Goal: Task Accomplishment & Management: Complete application form

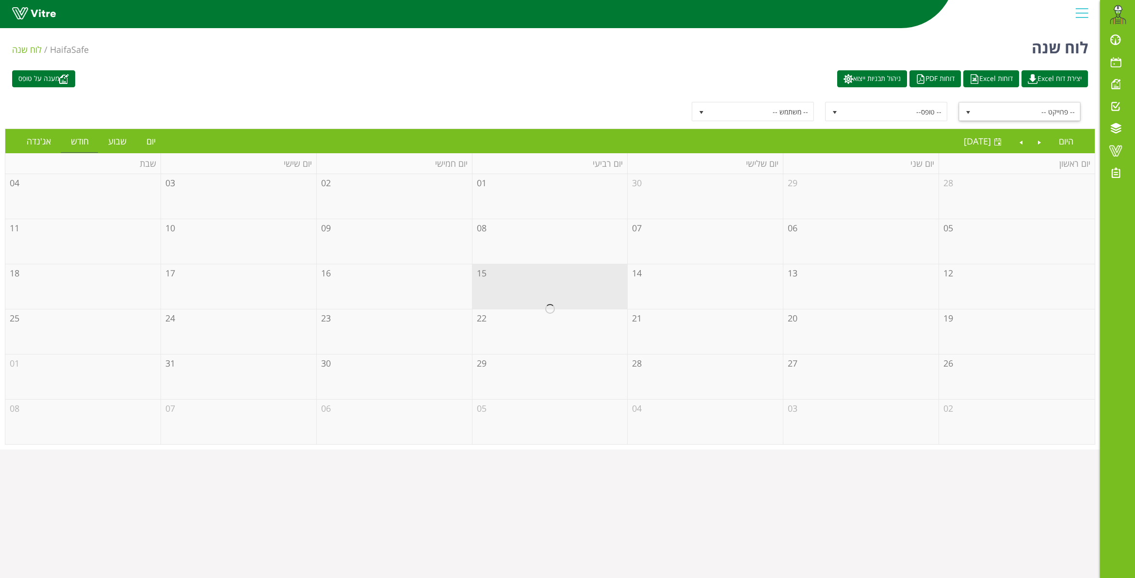
click at [971, 107] on span "select" at bounding box center [967, 111] width 17 height 17
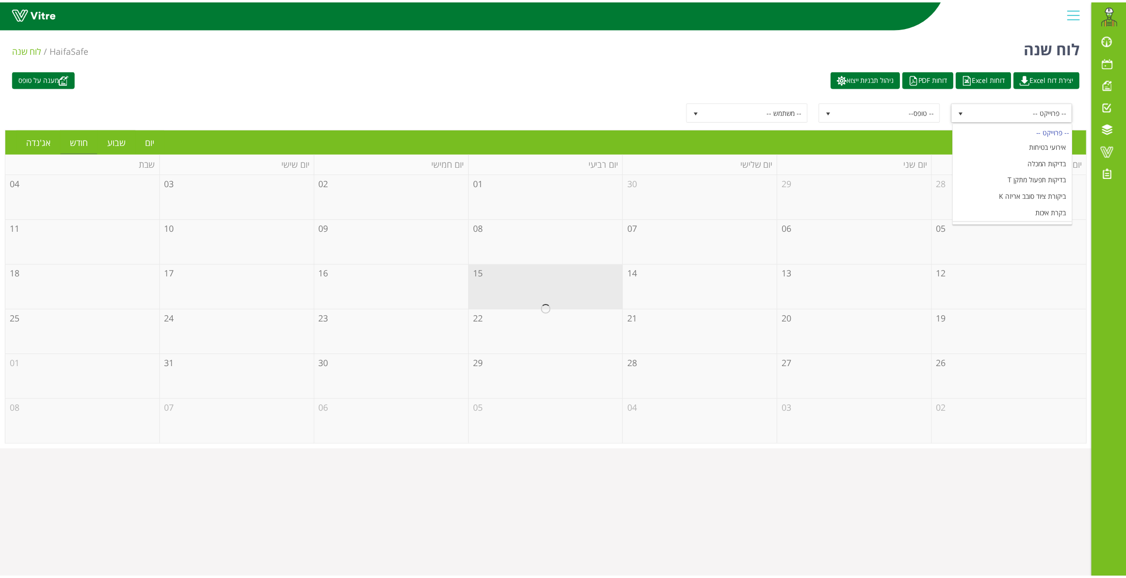
scroll to position [117, 0]
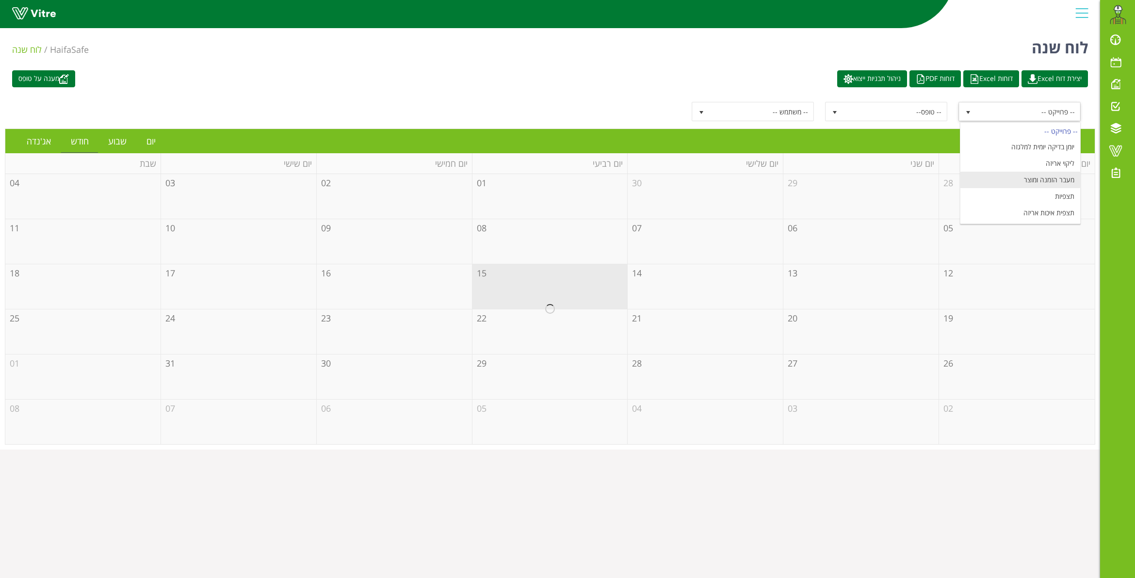
click at [1035, 176] on li "מעבר הזמנה ומוצר" at bounding box center [1020, 180] width 120 height 16
click at [148, 141] on link "יום" at bounding box center [151, 141] width 29 height 22
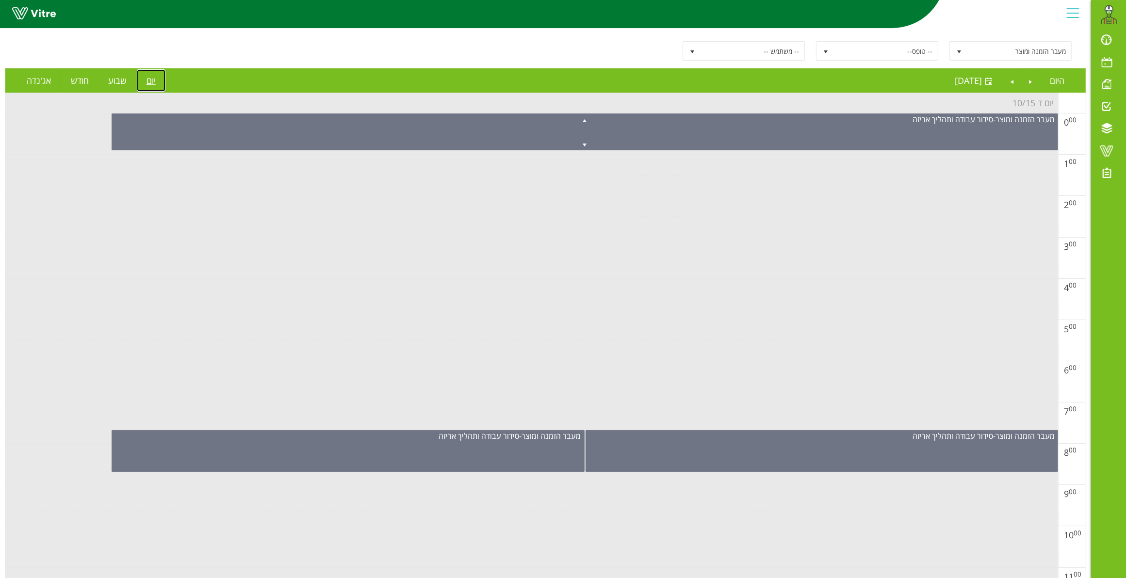
scroll to position [0, 0]
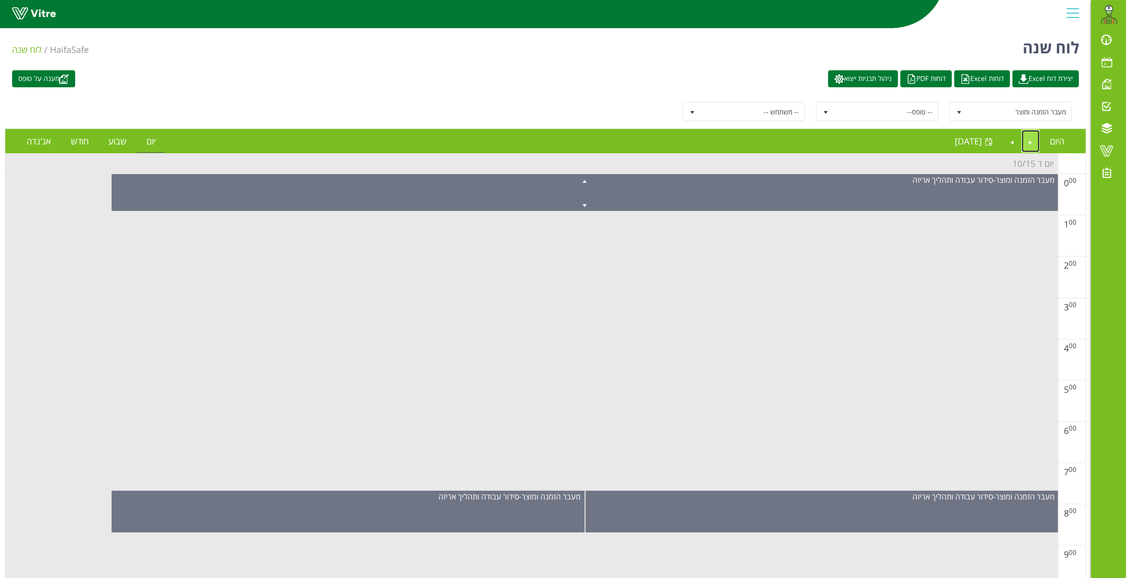
click at [1026, 142] on link "Previous" at bounding box center [1031, 141] width 18 height 22
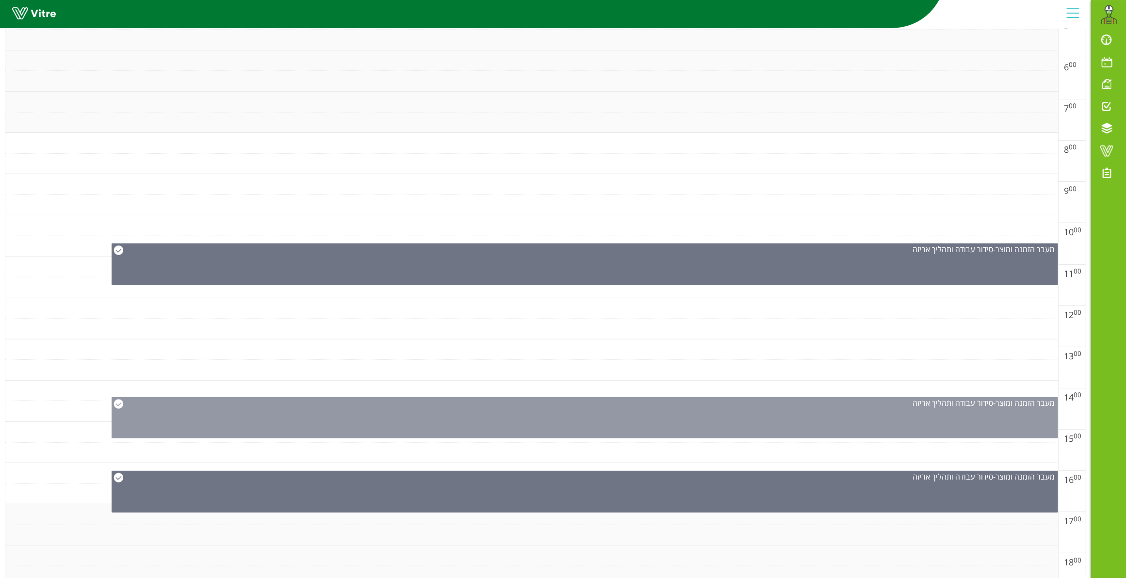
scroll to position [599, 0]
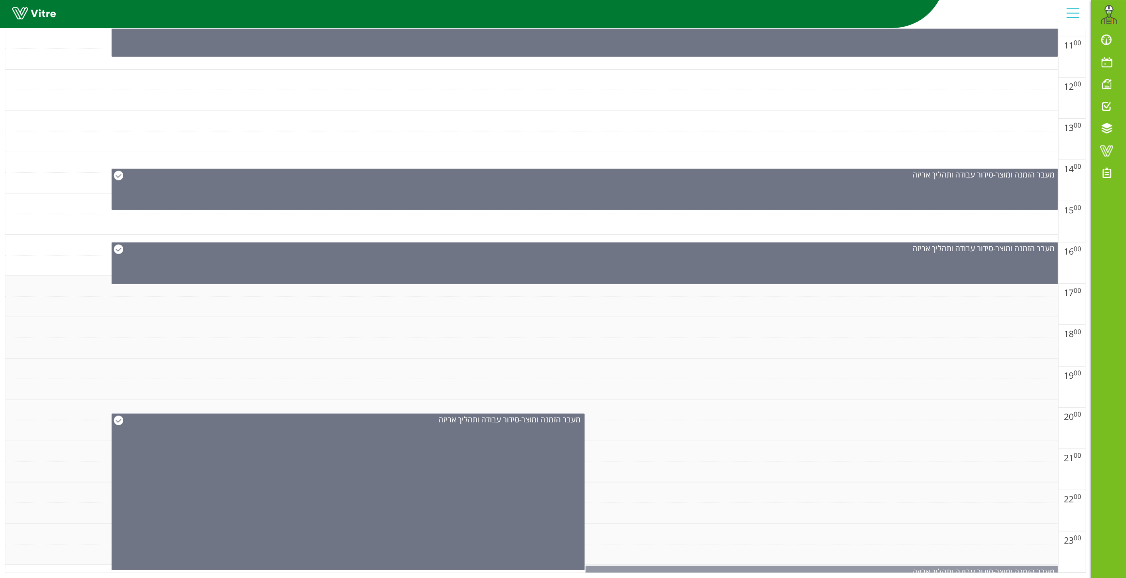
click at [781, 567] on div "מעבר הזמנה ומוצר - סידור עבודה ותהליך אריזה" at bounding box center [822, 572] width 472 height 11
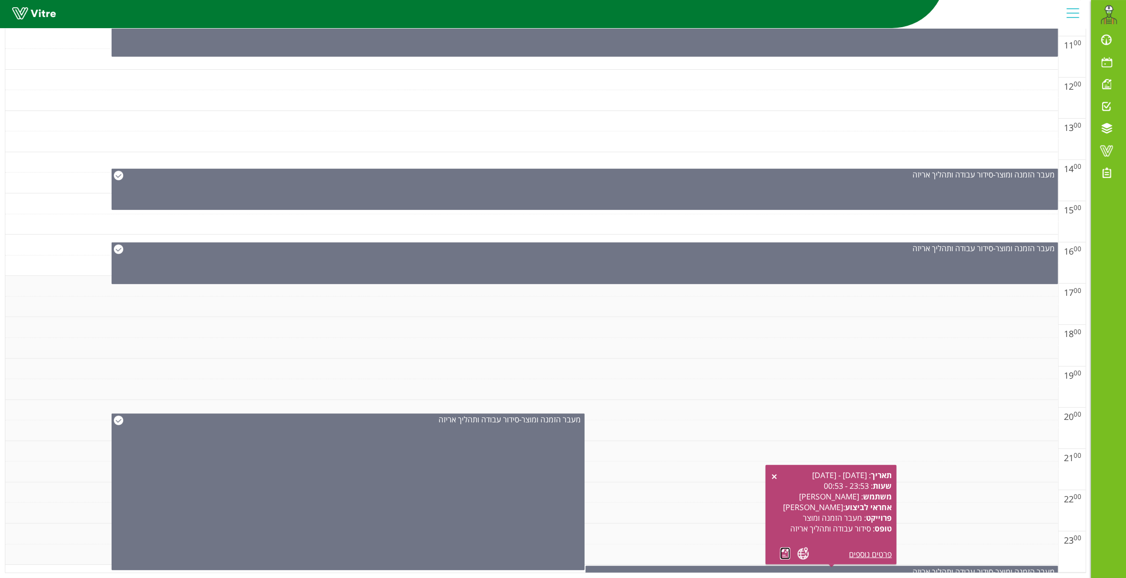
click at [785, 550] on link at bounding box center [785, 554] width 10 height 12
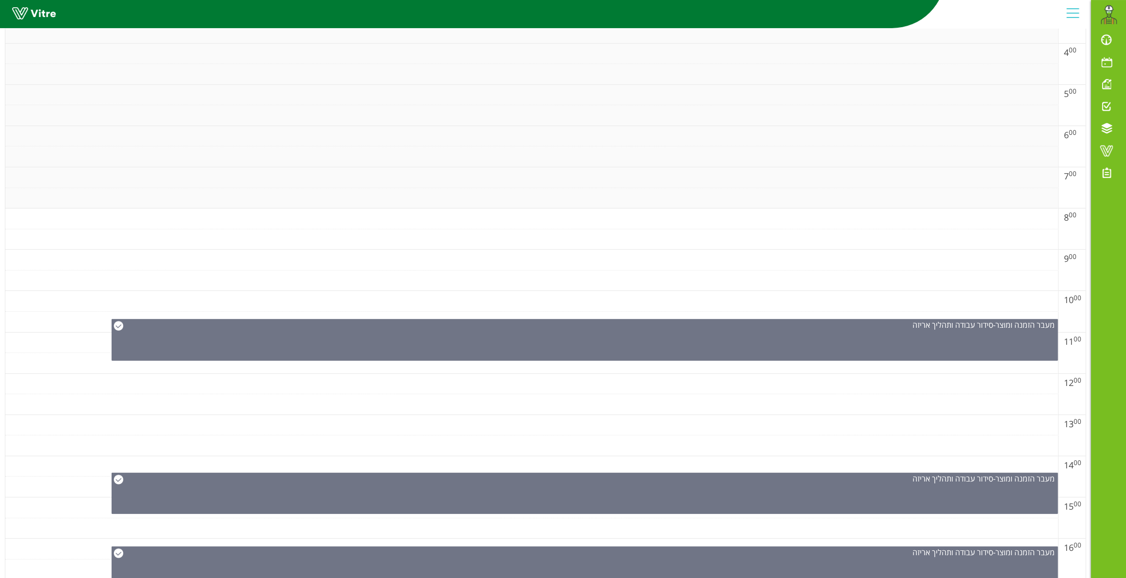
scroll to position [0, 0]
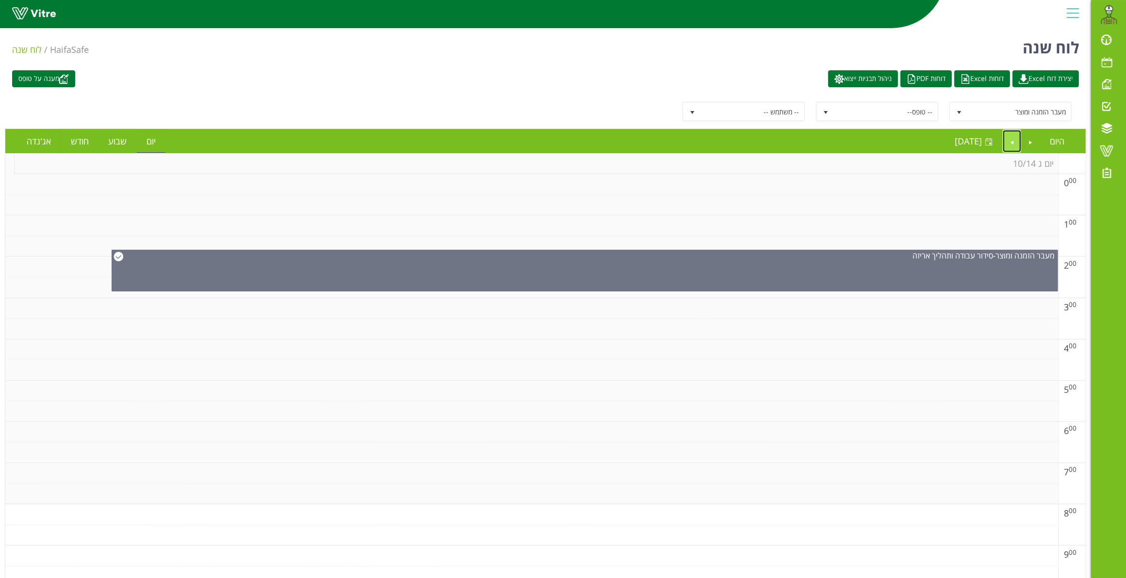
click at [1016, 133] on link "Next" at bounding box center [1012, 141] width 18 height 22
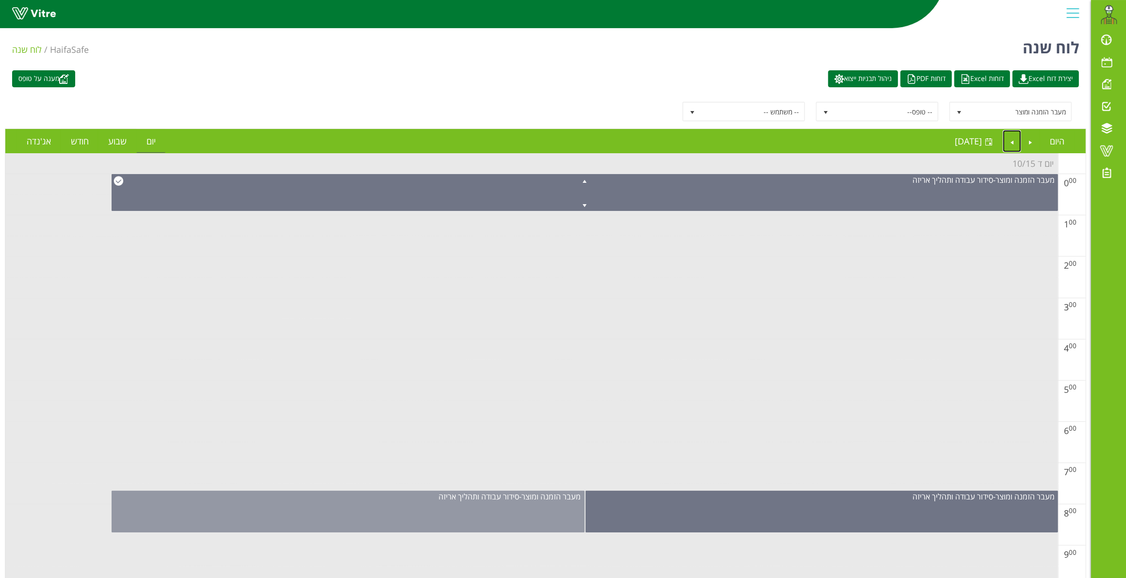
click at [492, 512] on div "מעבר הזמנה ומוצר - סידור עבודה ותהליך אריזה" at bounding box center [348, 512] width 473 height 42
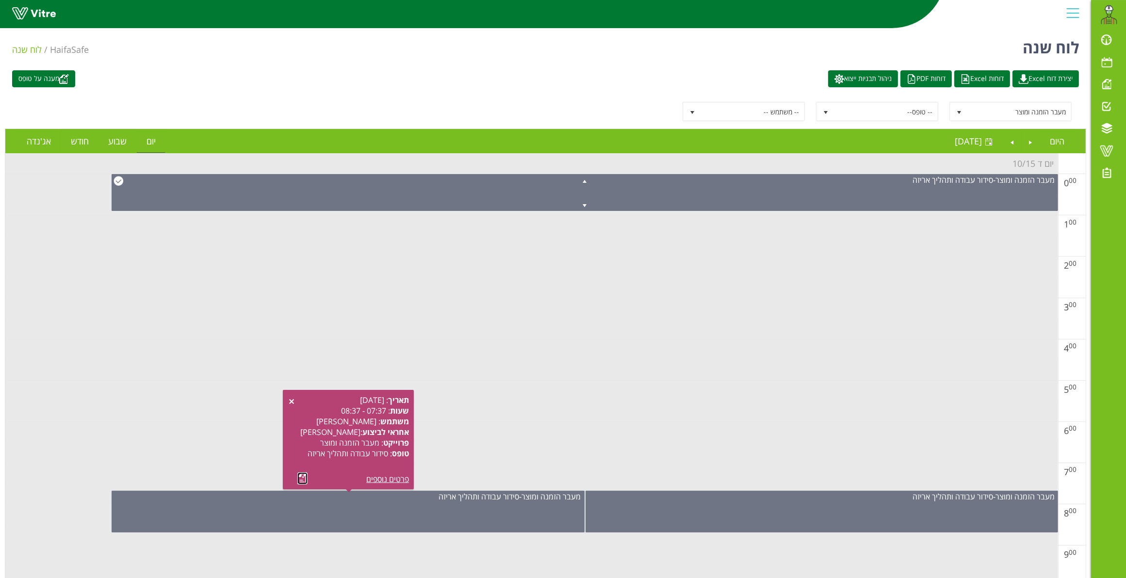
click at [303, 479] on link at bounding box center [302, 478] width 10 height 12
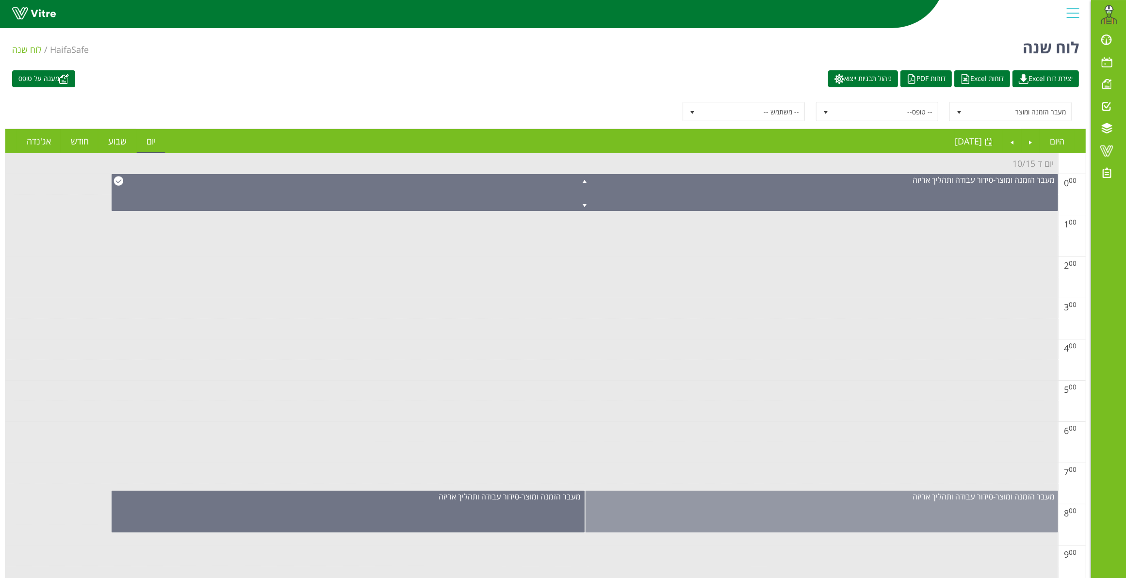
click at [774, 507] on div "מעבר הזמנה ומוצר - סידור עבודה ותהליך אריזה" at bounding box center [821, 512] width 473 height 42
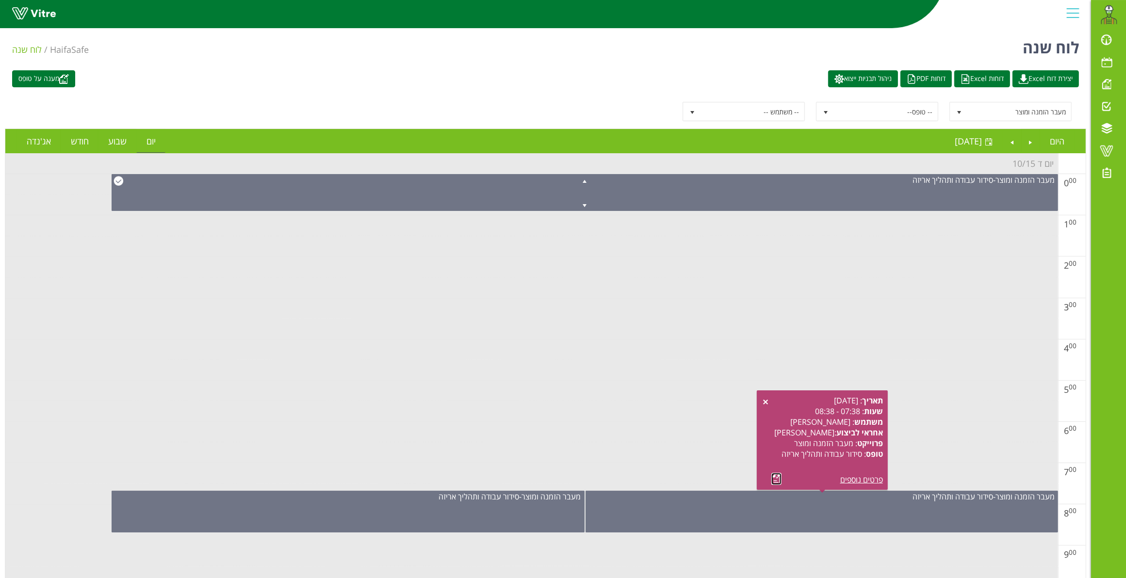
click at [777, 481] on link at bounding box center [776, 479] width 10 height 12
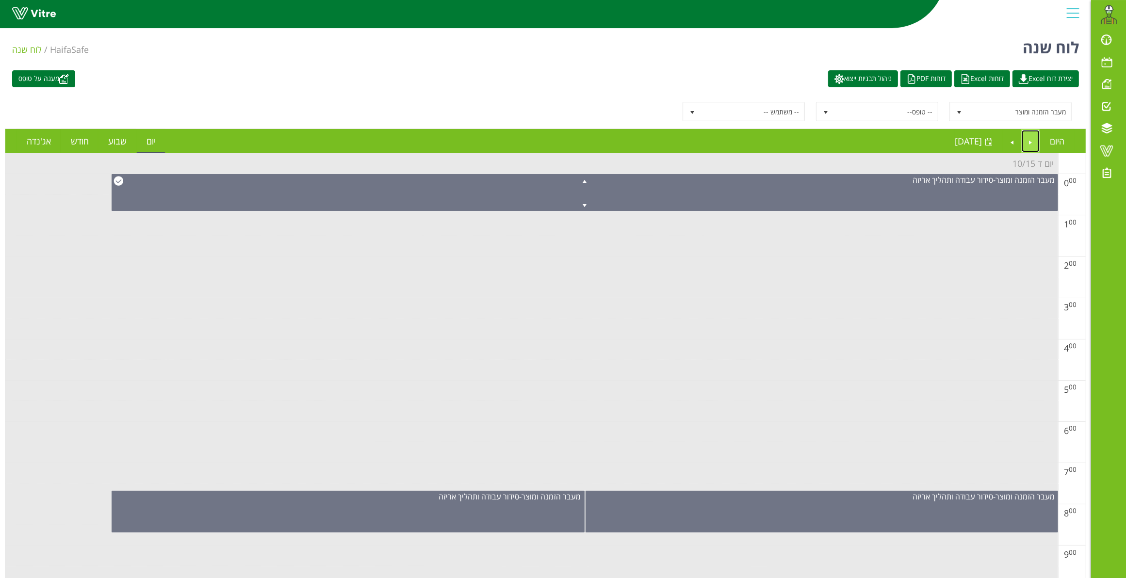
click at [1027, 141] on link "Previous" at bounding box center [1031, 141] width 18 height 22
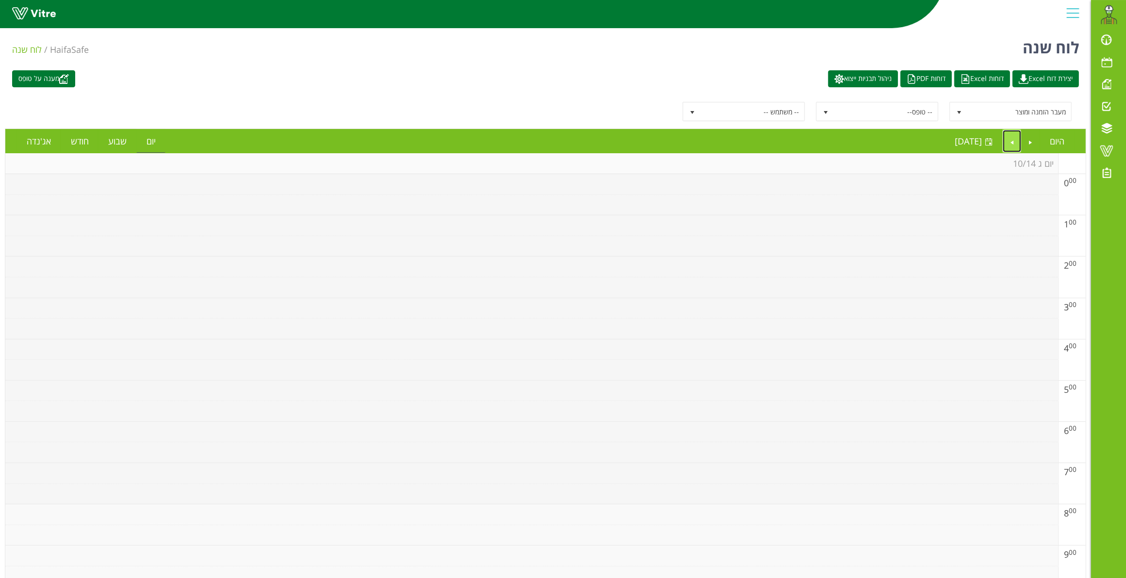
click at [1010, 137] on link "Next" at bounding box center [1012, 141] width 18 height 22
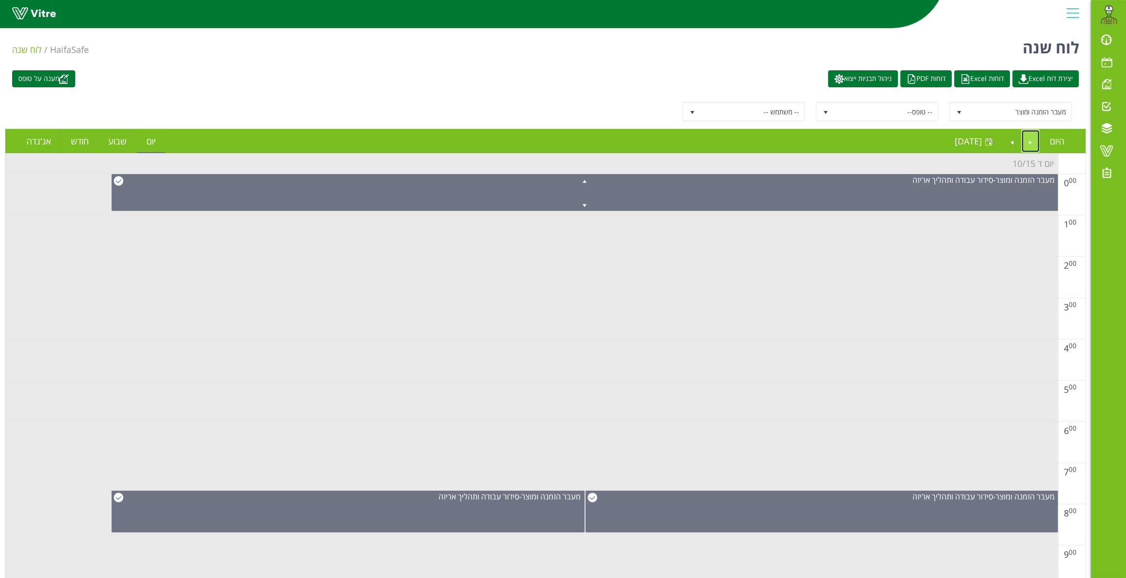
click at [1031, 132] on link "Previous" at bounding box center [1031, 141] width 18 height 22
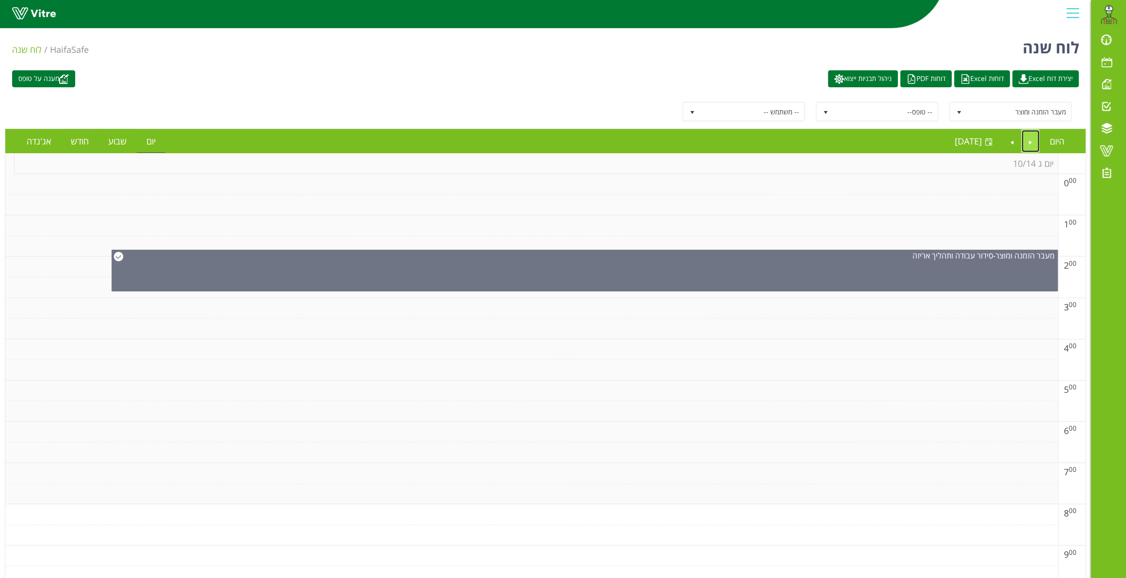
click at [1034, 139] on link "Previous" at bounding box center [1031, 141] width 18 height 22
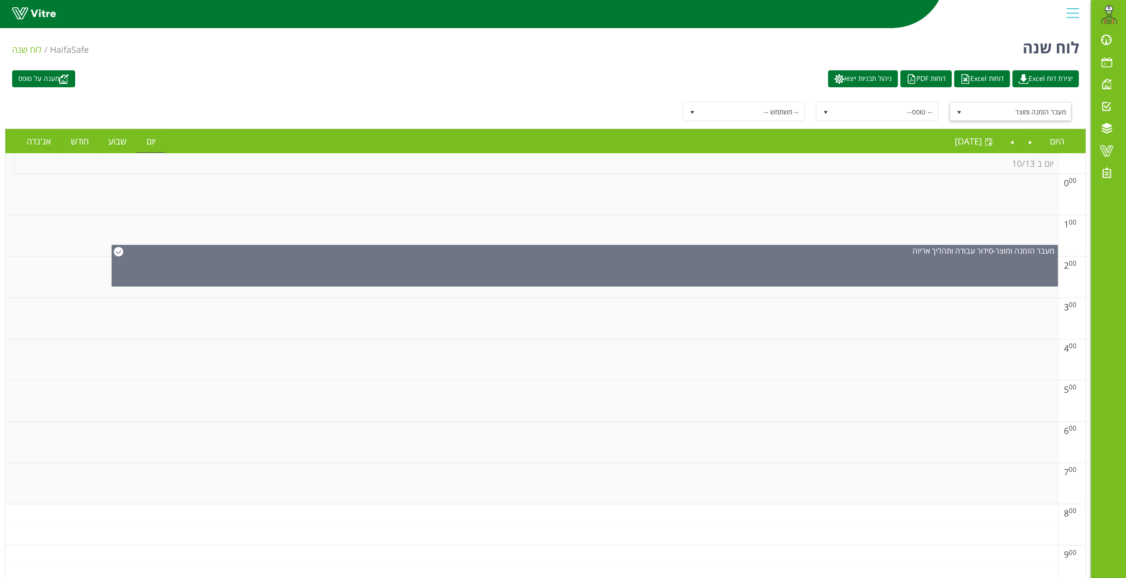
click at [964, 112] on span "select" at bounding box center [958, 111] width 17 height 17
click at [960, 114] on span "select" at bounding box center [959, 113] width 8 height 8
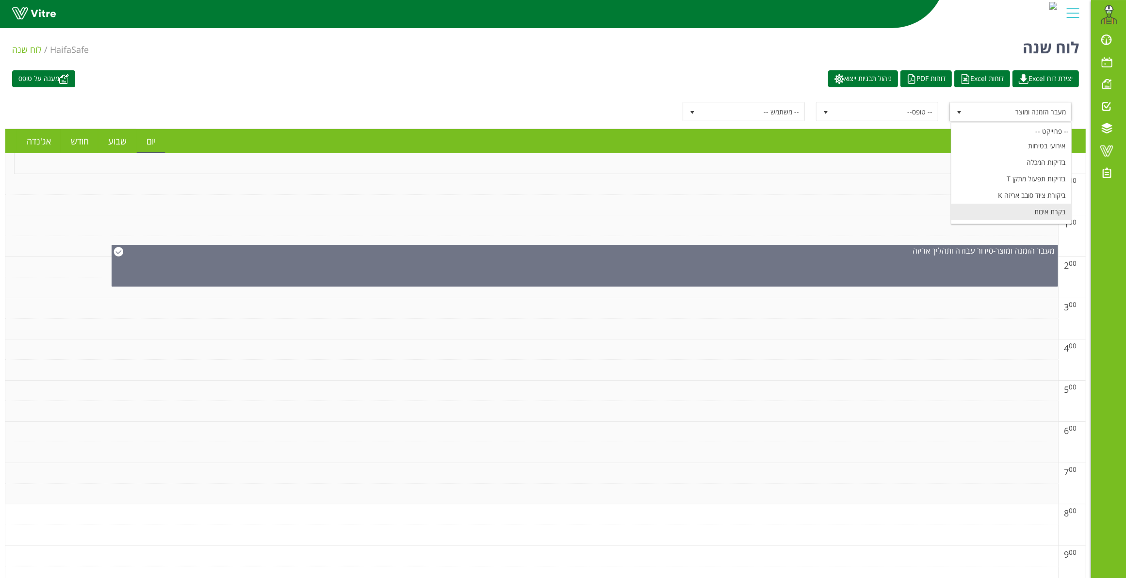
click at [1049, 214] on li "בקרת איכות" at bounding box center [1011, 212] width 120 height 16
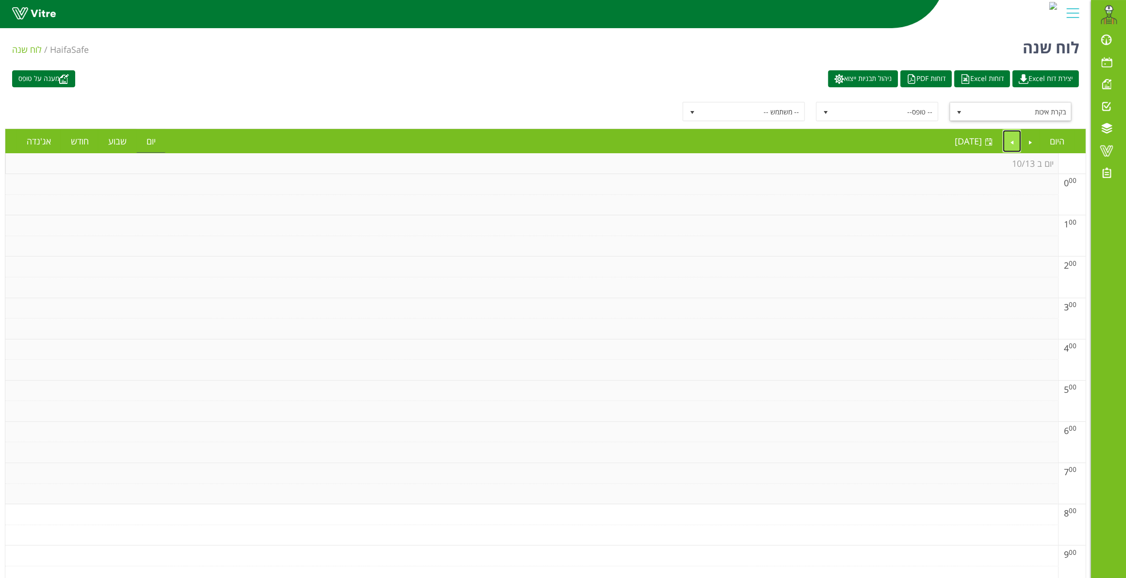
click at [1011, 142] on link "Next" at bounding box center [1012, 141] width 18 height 22
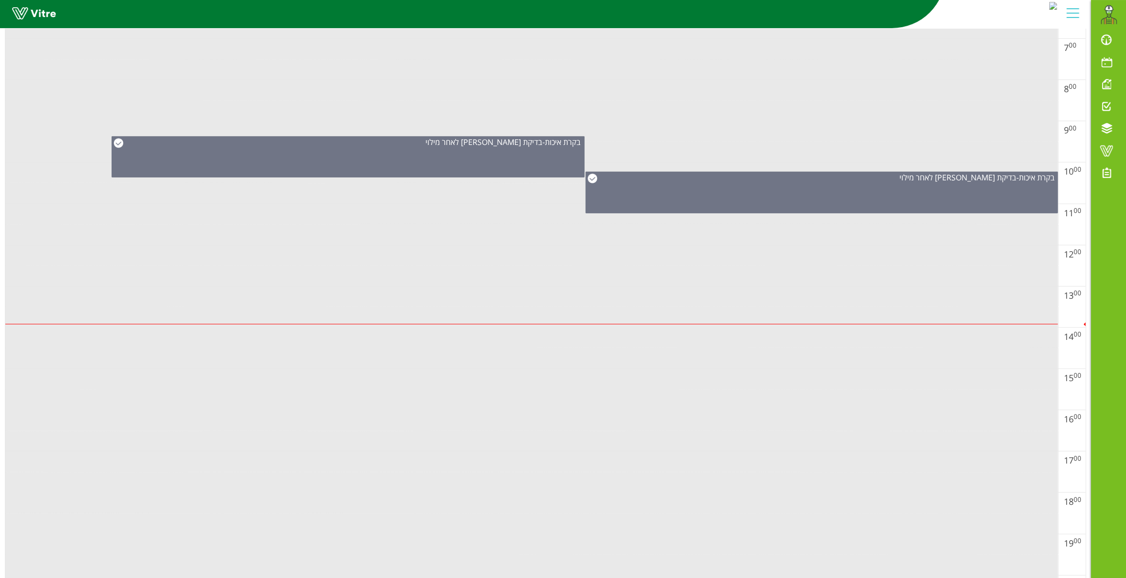
scroll to position [364, 0]
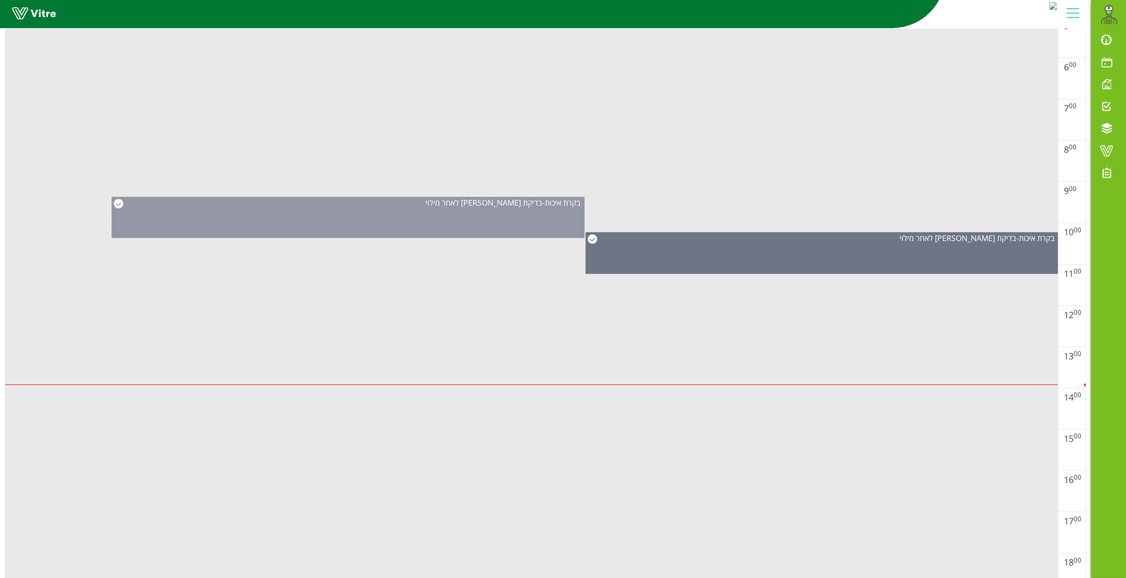
click at [522, 226] on div "בקרת איכות - בדיקת איזוטנק לאחר מילוי" at bounding box center [348, 217] width 473 height 41
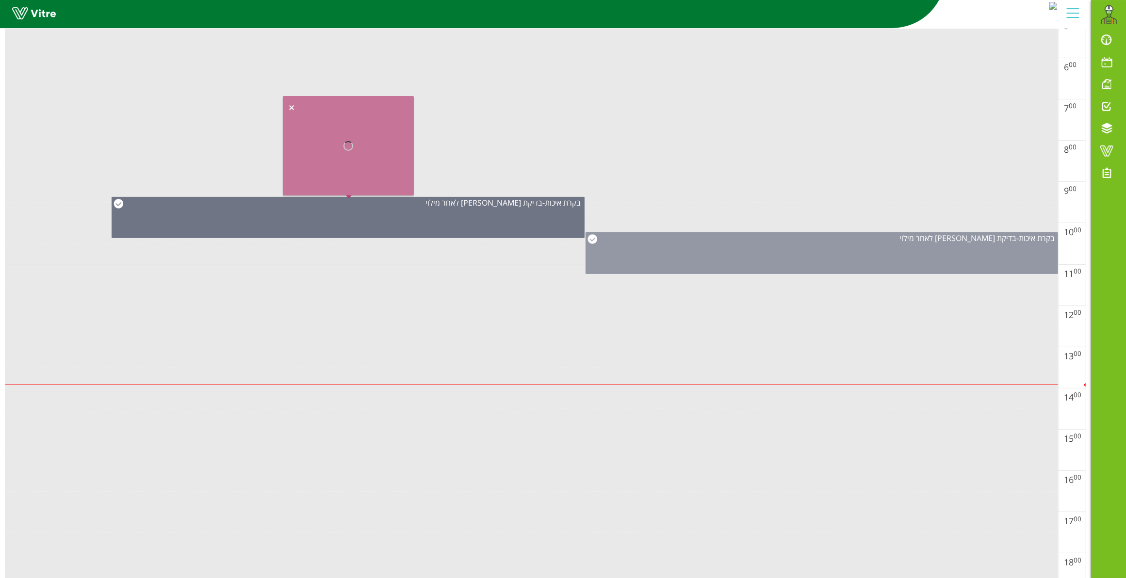
click at [844, 253] on div "בקרת איכות - בדיקת איזוטנק לאחר מילוי" at bounding box center [821, 253] width 473 height 42
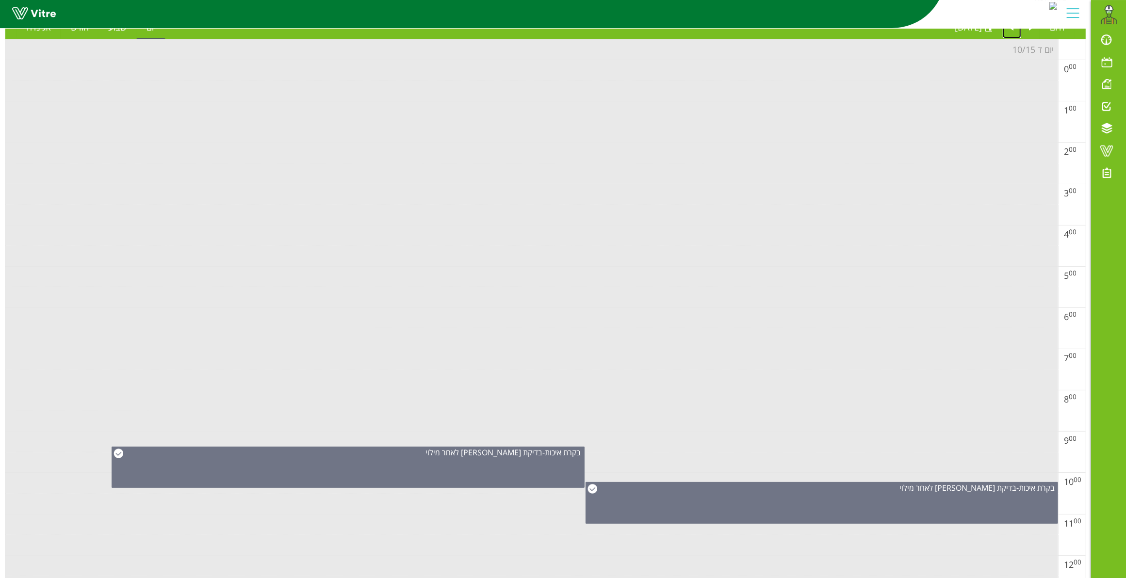
scroll to position [0, 0]
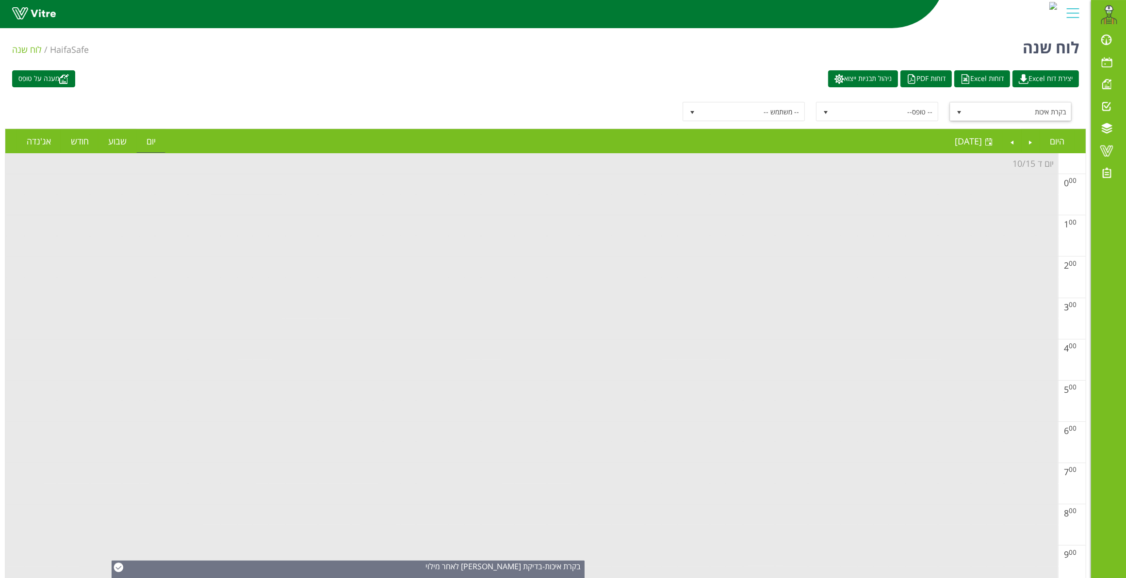
click at [1023, 108] on span "בקרת איכות" at bounding box center [1019, 111] width 104 height 17
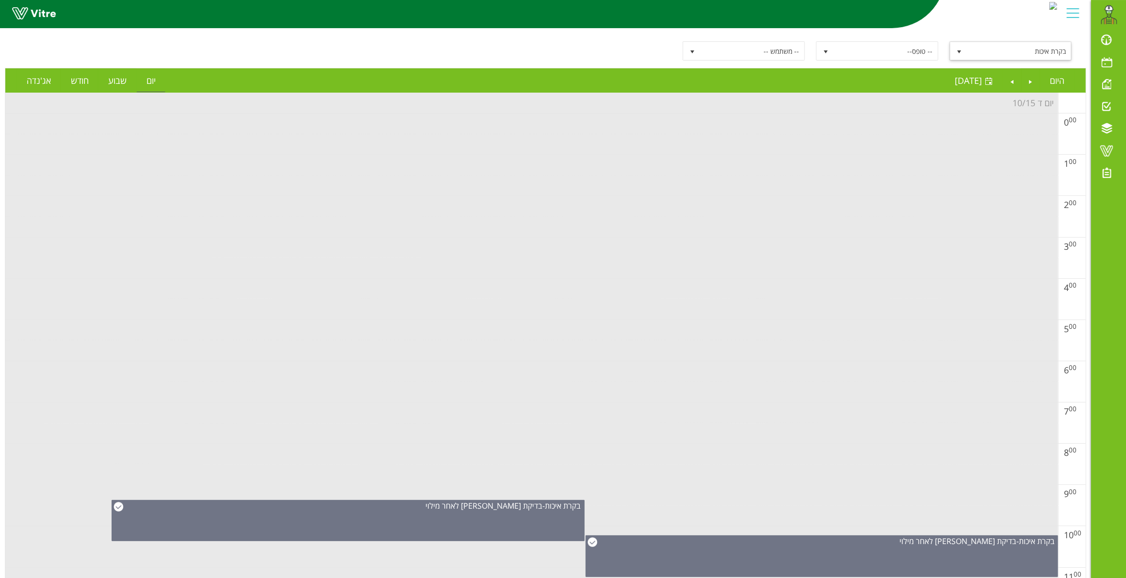
click at [959, 52] on span "select" at bounding box center [959, 52] width 8 height 8
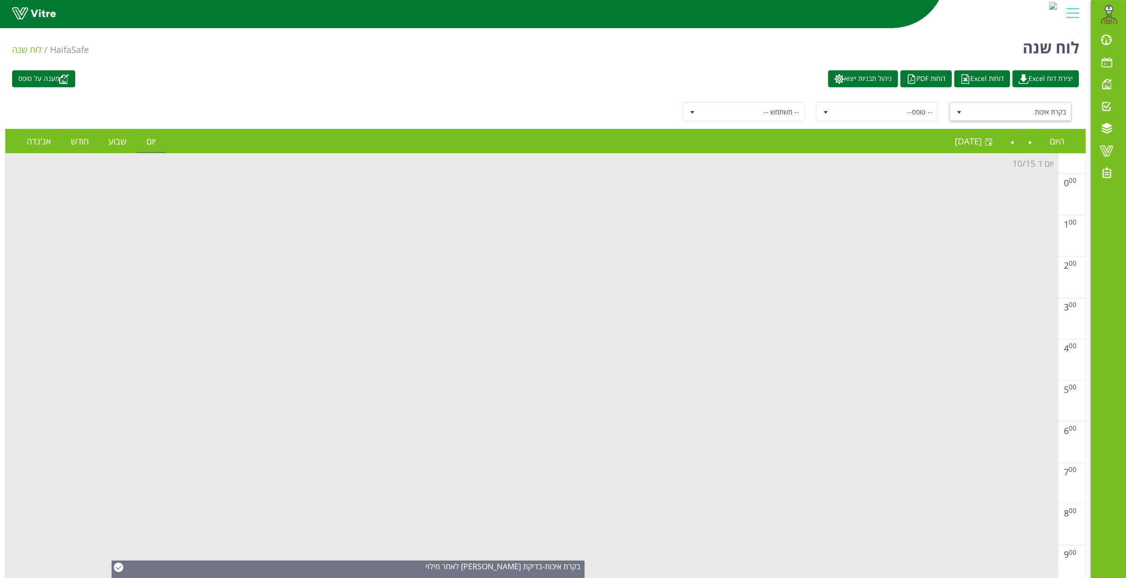
click at [975, 110] on span "בקרת איכות" at bounding box center [1019, 111] width 104 height 17
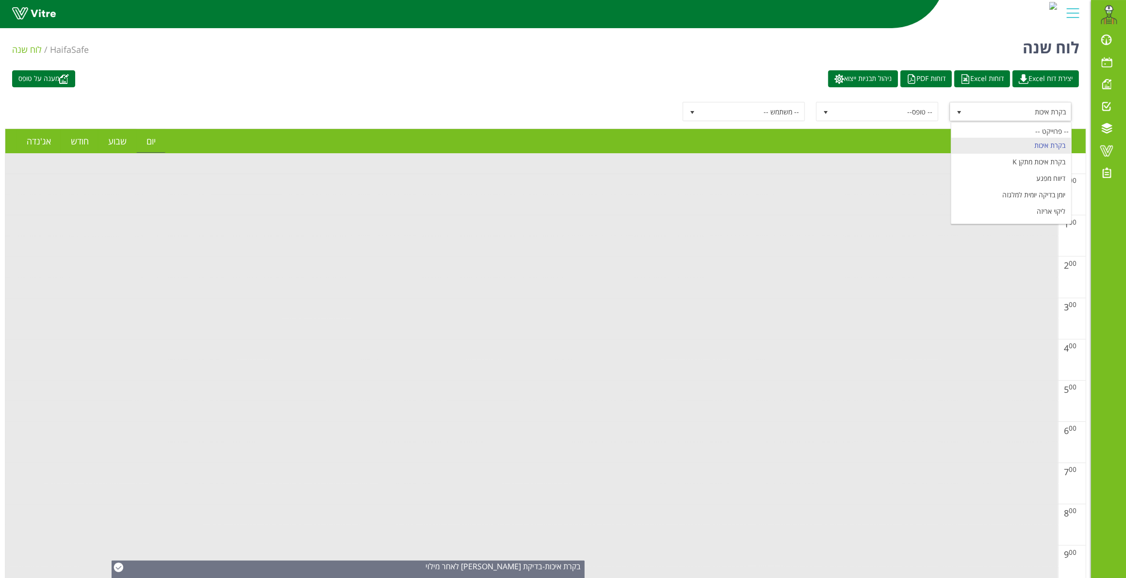
click at [583, 102] on div "בקרת איכות 1735 -- טופס-- -- משתמש --" at bounding box center [545, 111] width 1067 height 19
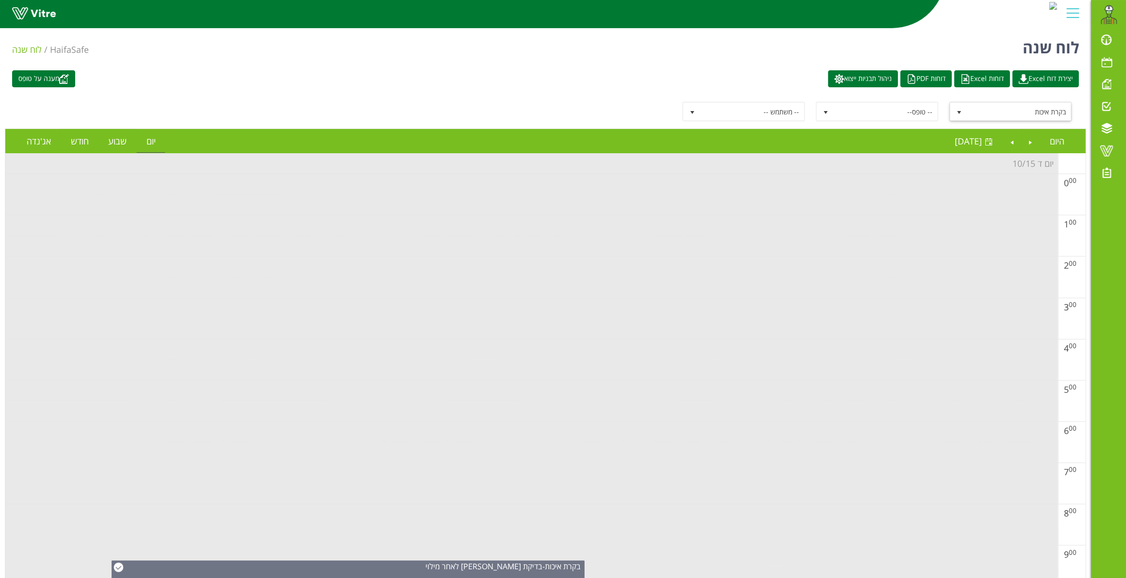
click at [956, 111] on span "select" at bounding box center [959, 113] width 8 height 8
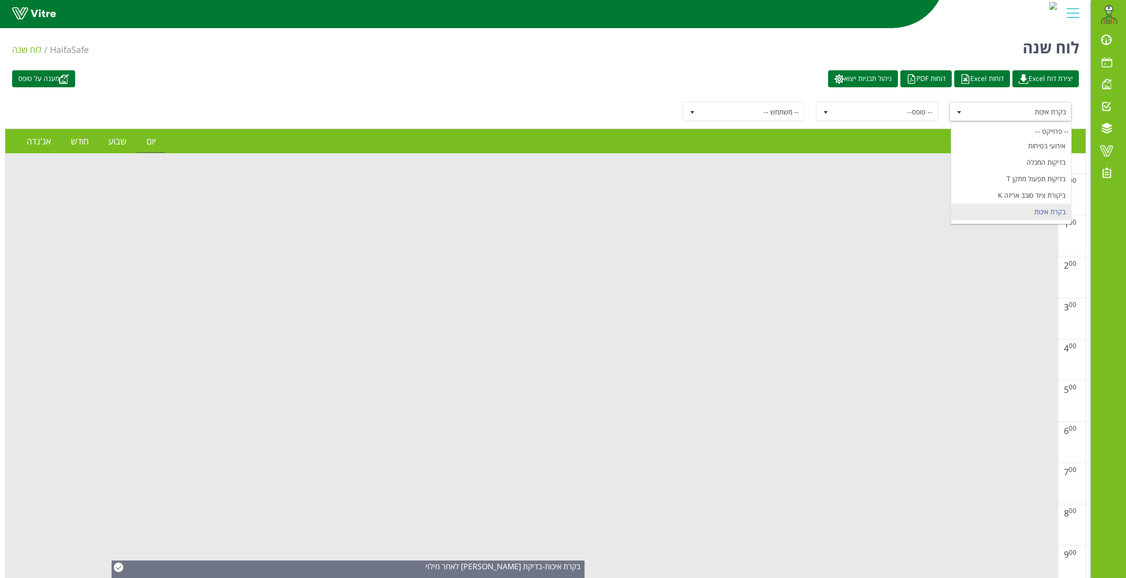
click at [1045, 107] on span "בקרת איכות" at bounding box center [1019, 111] width 104 height 17
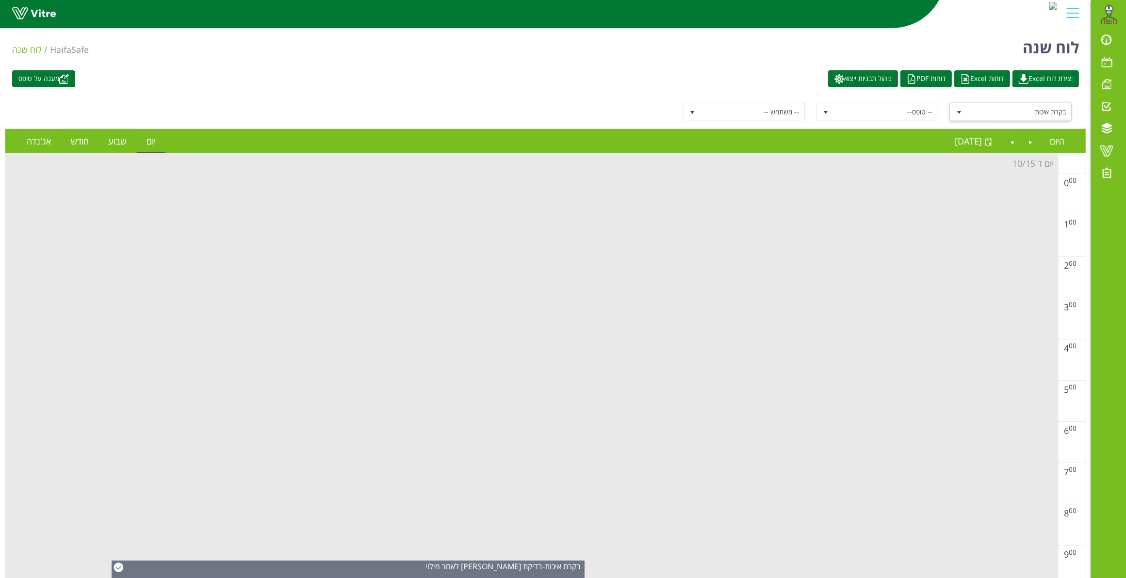
click at [1046, 109] on span "בקרת איכות" at bounding box center [1019, 111] width 104 height 17
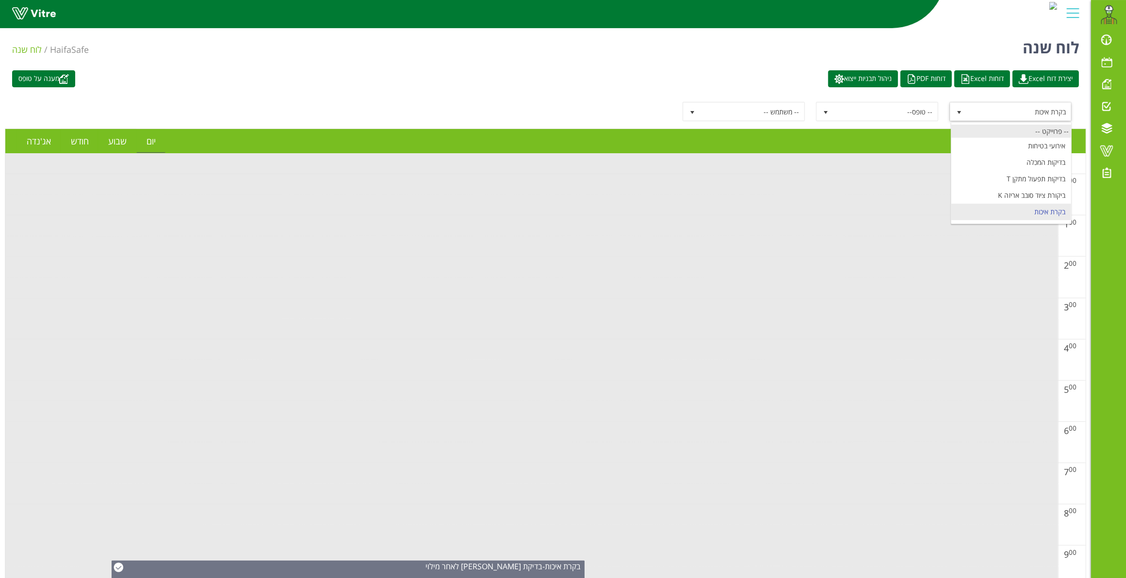
drag, startPoint x: 1049, startPoint y: 132, endPoint x: 1053, endPoint y: 124, distance: 9.3
click at [1050, 131] on div "-- פרוייקט --" at bounding box center [1011, 131] width 120 height 13
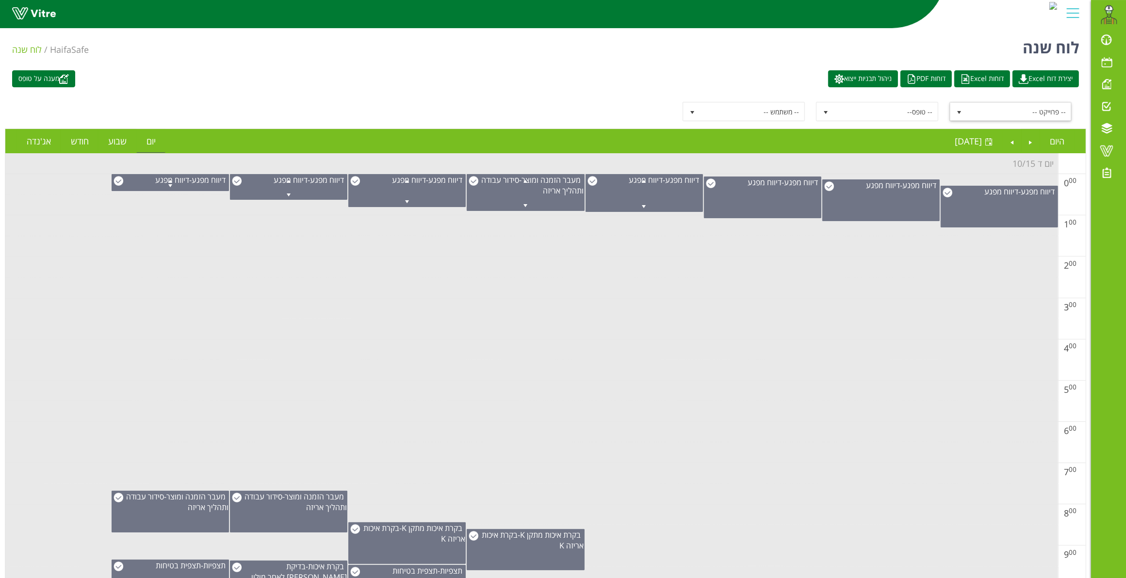
click at [963, 108] on span "select" at bounding box center [958, 111] width 17 height 17
click at [957, 111] on span "select" at bounding box center [959, 113] width 8 height 8
click at [959, 110] on span "select" at bounding box center [959, 113] width 8 height 8
click at [958, 111] on span "select" at bounding box center [959, 113] width 8 height 8
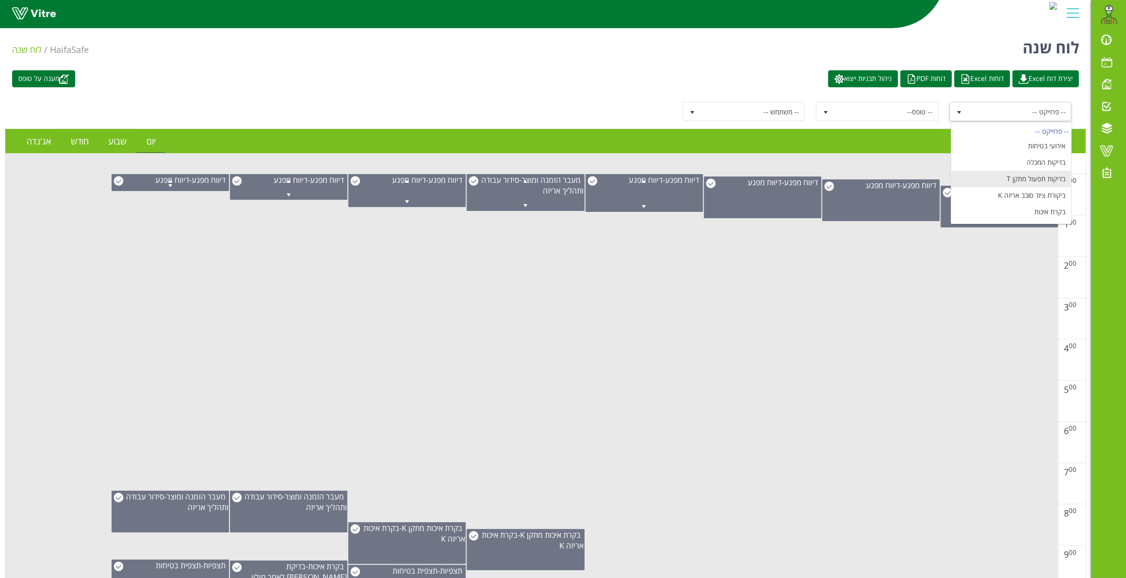
scroll to position [61, 0]
click at [1030, 168] on li "בקרת איכות מתקן K" at bounding box center [1011, 168] width 120 height 16
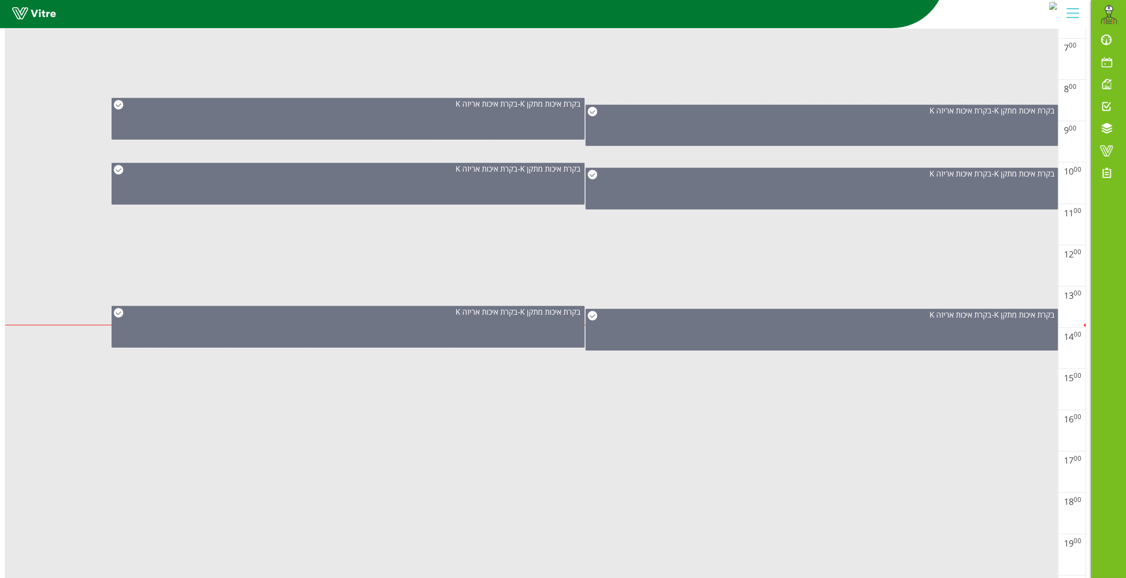
scroll to position [0, 0]
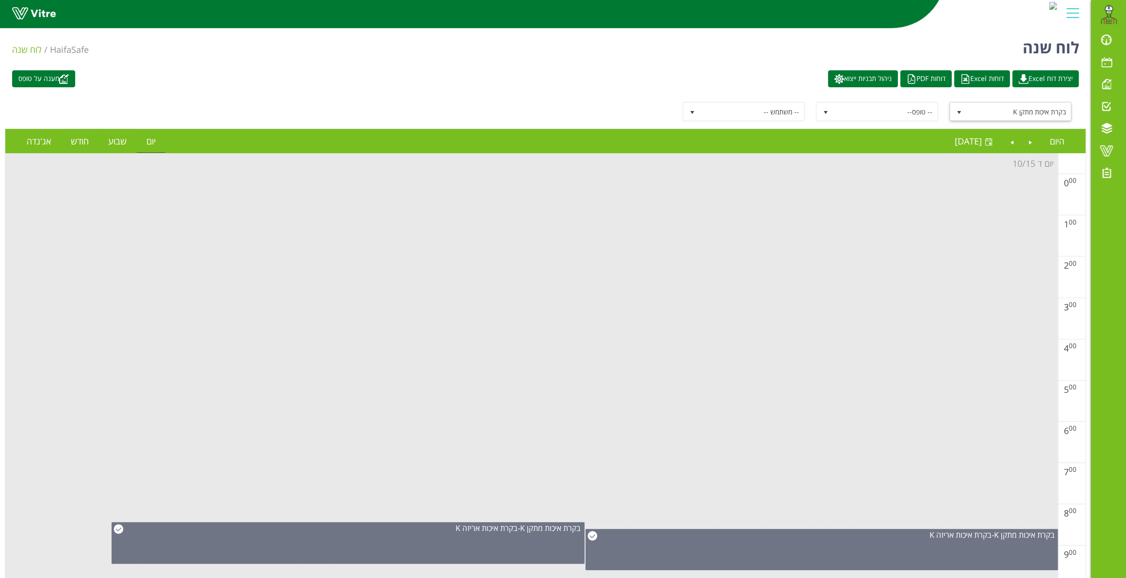
click at [957, 110] on span "select" at bounding box center [959, 113] width 8 height 8
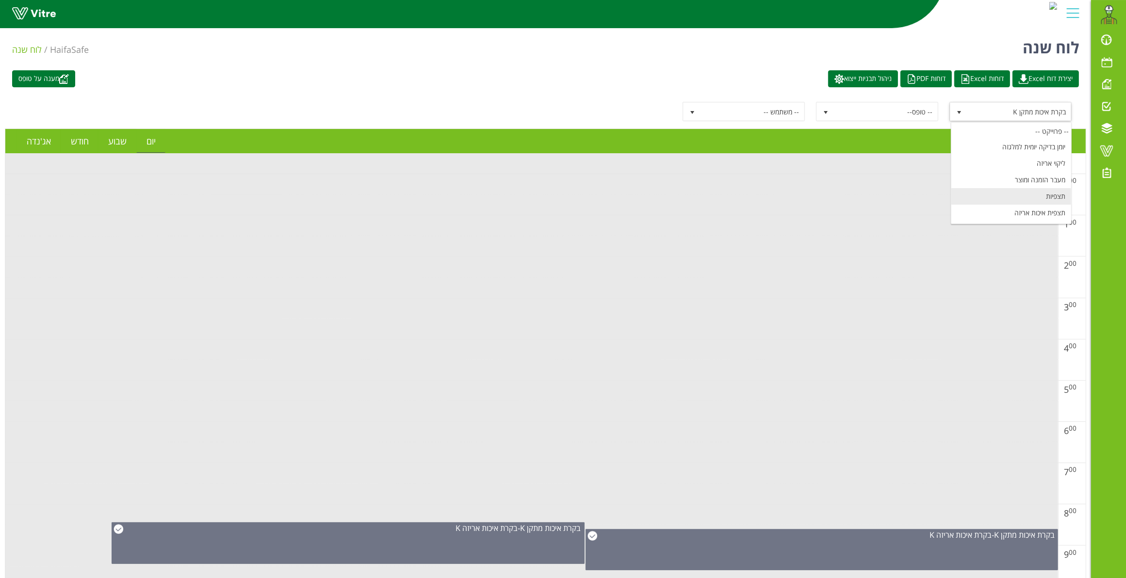
scroll to position [61, 0]
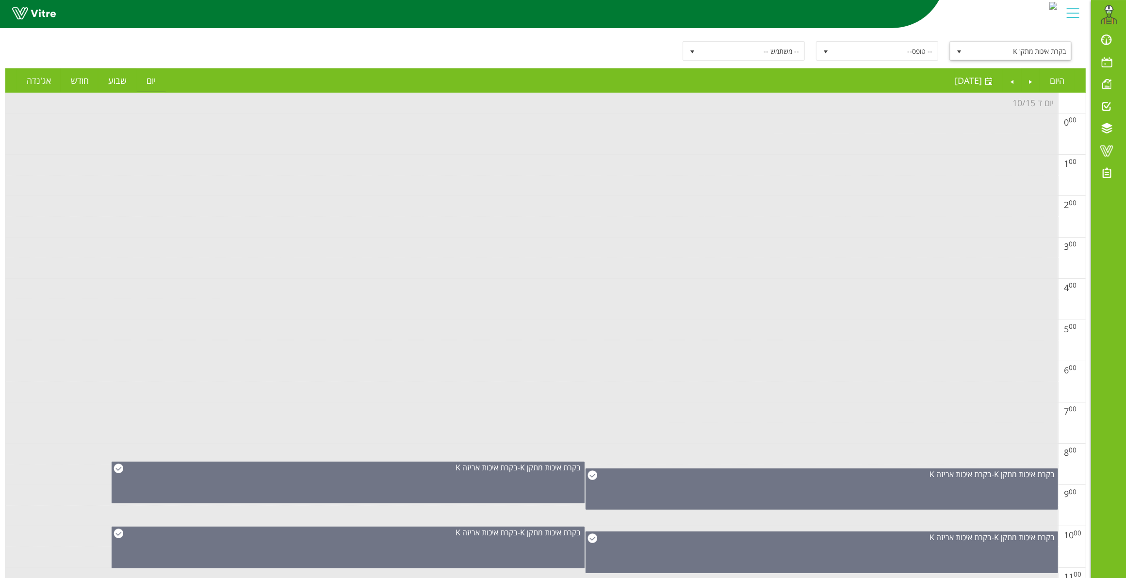
click at [961, 50] on span "select" at bounding box center [959, 52] width 8 height 8
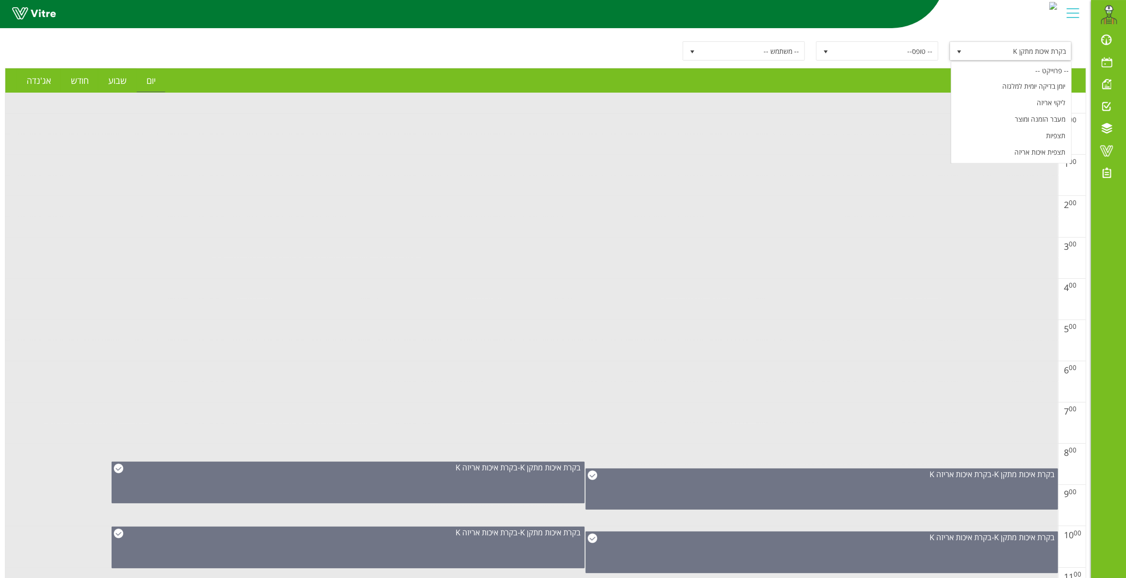
scroll to position [83, 0]
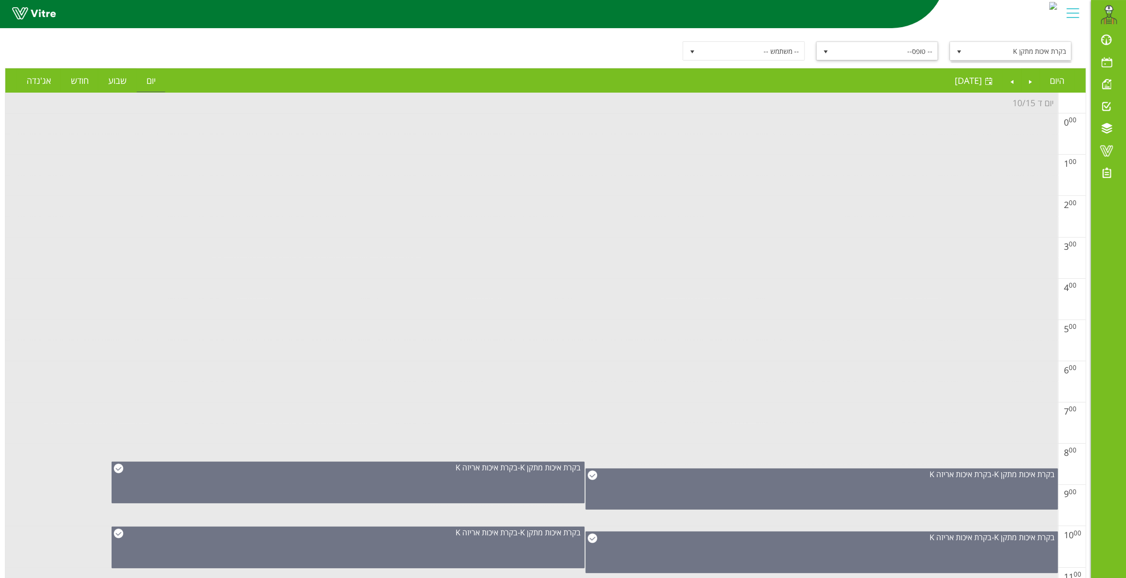
click at [896, 42] on span "-- טופס--" at bounding box center [886, 50] width 104 height 17
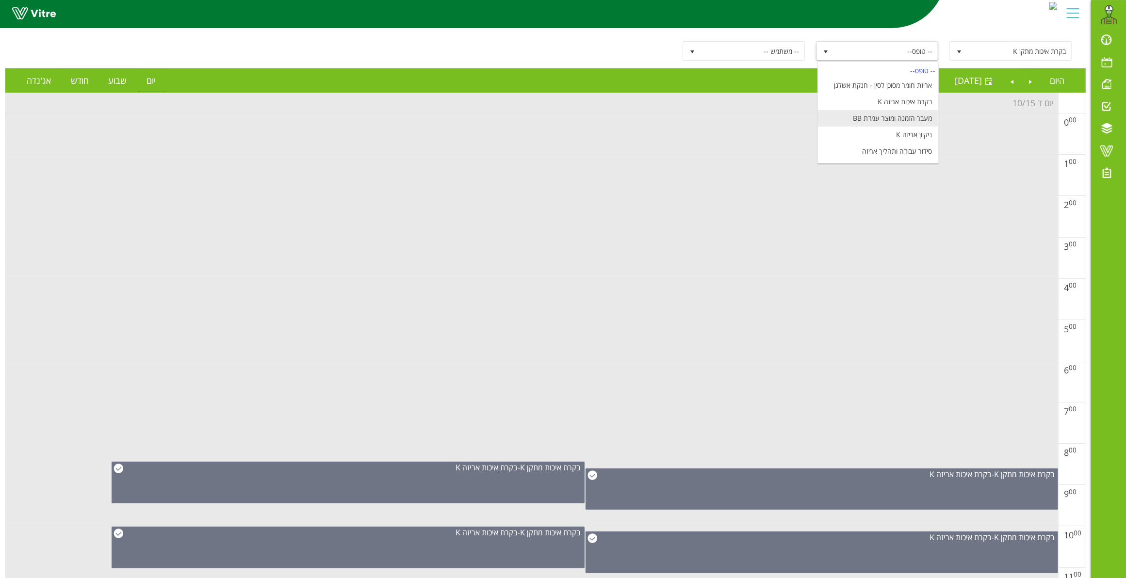
click at [886, 120] on li "מעבר הזמנה ומוצר עמדת BB" at bounding box center [878, 118] width 120 height 16
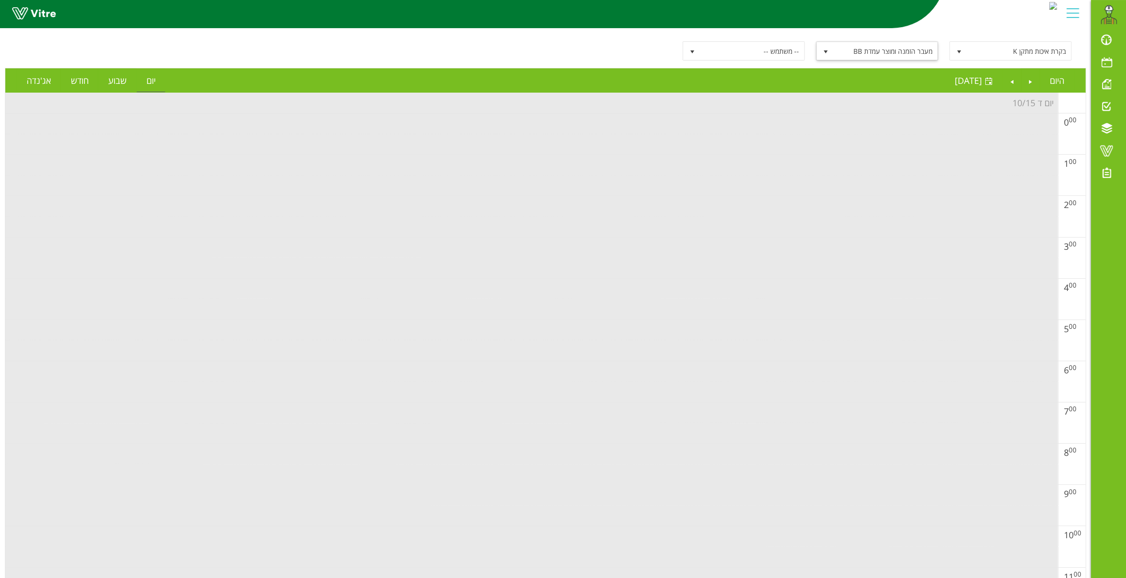
click at [825, 49] on span "select" at bounding box center [826, 52] width 8 height 8
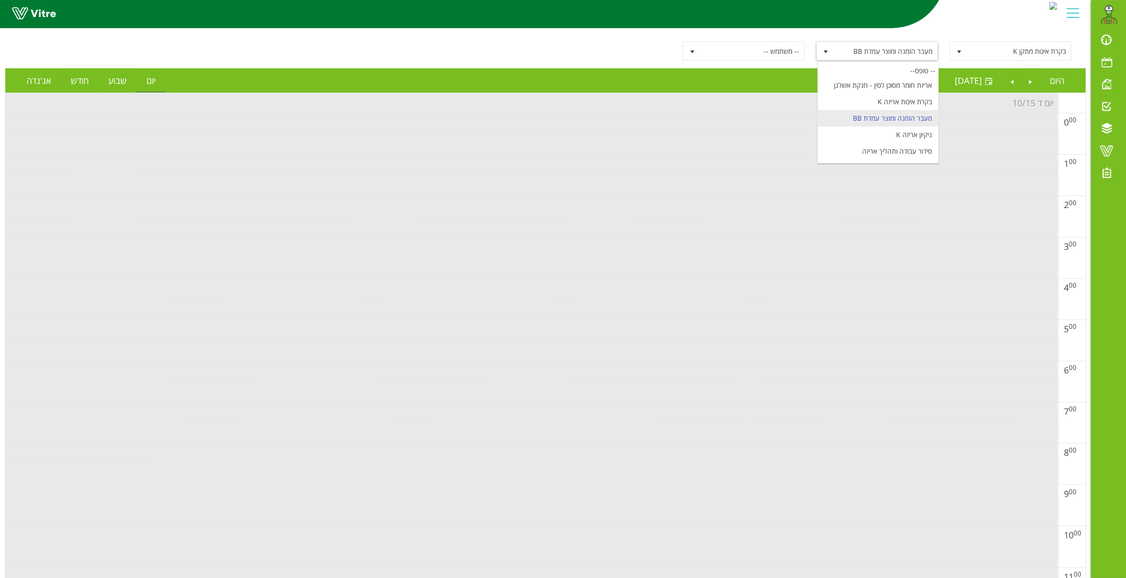
drag, startPoint x: 992, startPoint y: 153, endPoint x: 992, endPoint y: 125, distance: 28.1
click at [992, 151] on td at bounding box center [531, 144] width 1053 height 21
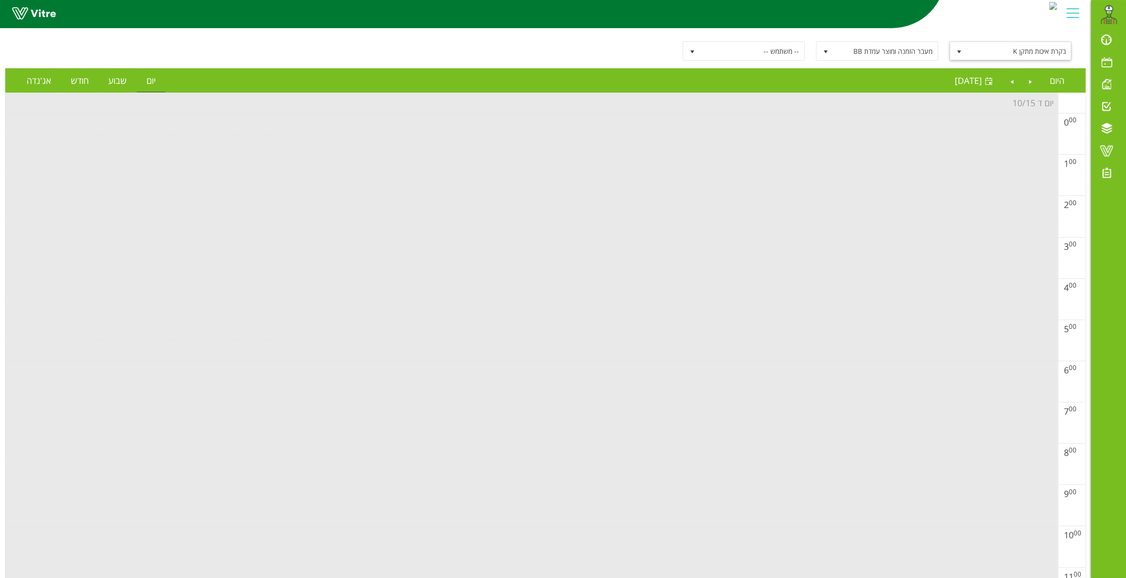
click at [961, 50] on span "select" at bounding box center [959, 52] width 8 height 8
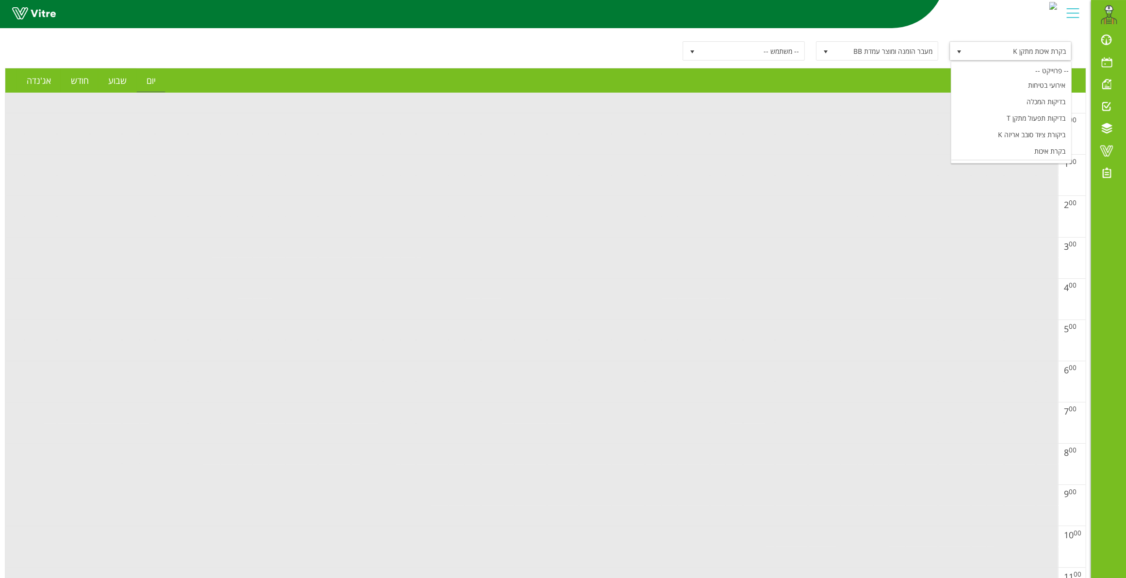
scroll to position [117, 0]
click at [1022, 117] on li "מעבר הזמנה ומוצר" at bounding box center [1011, 119] width 120 height 16
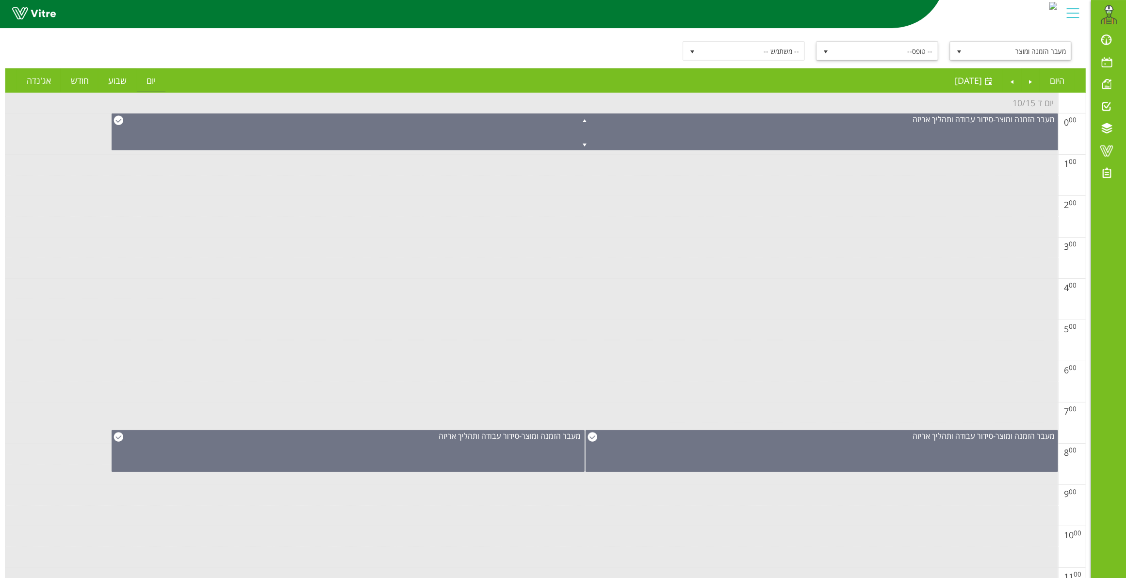
click at [863, 57] on span "-- טופס--" at bounding box center [886, 50] width 104 height 17
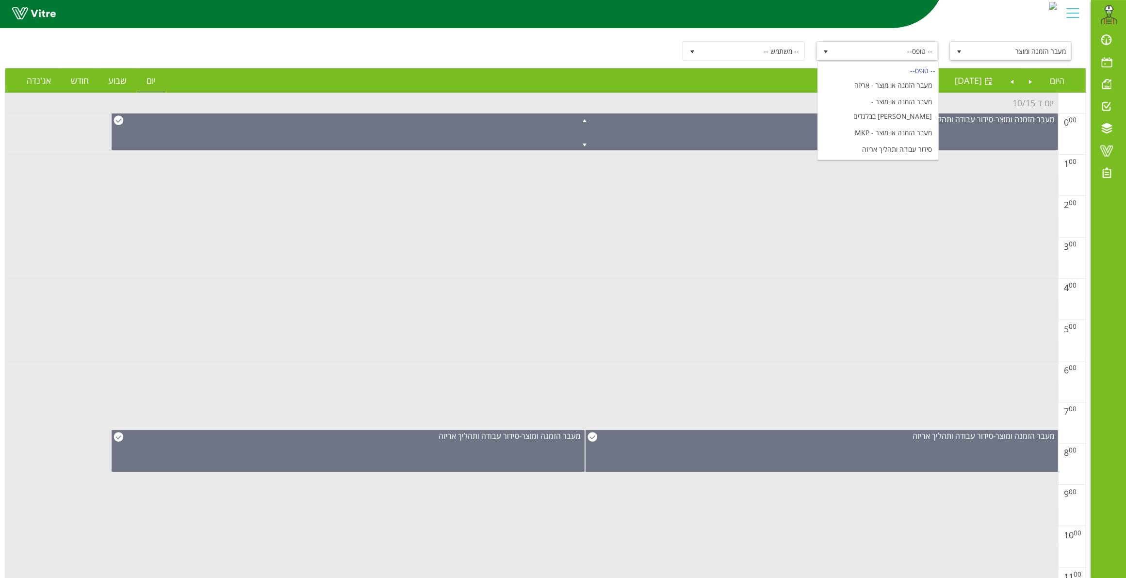
click at [958, 52] on span "select" at bounding box center [959, 52] width 8 height 8
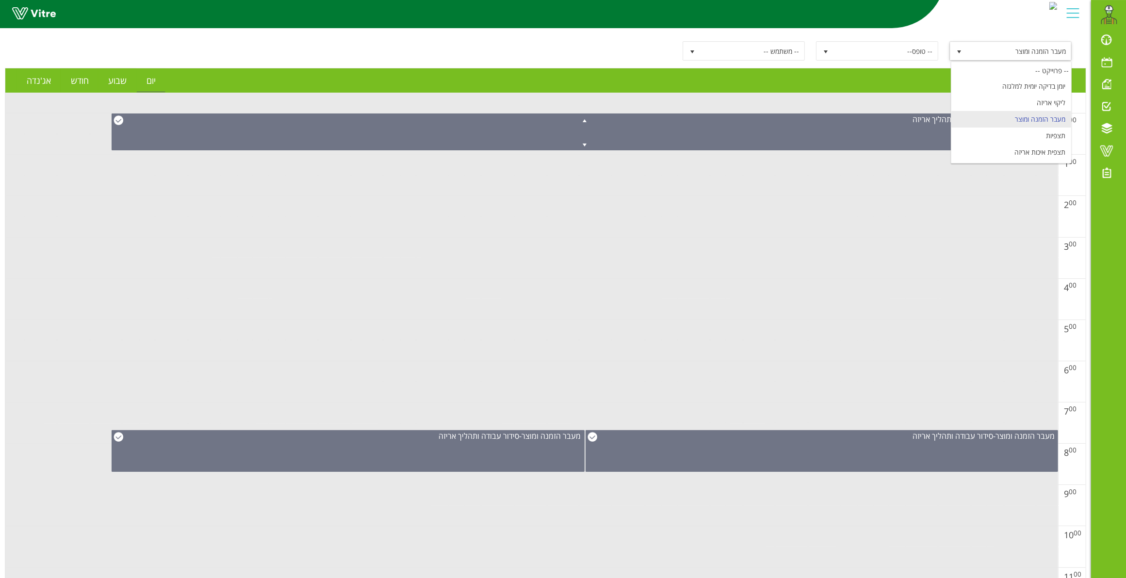
click at [1032, 122] on li "מעבר הזמנה ומוצר" at bounding box center [1011, 119] width 120 height 16
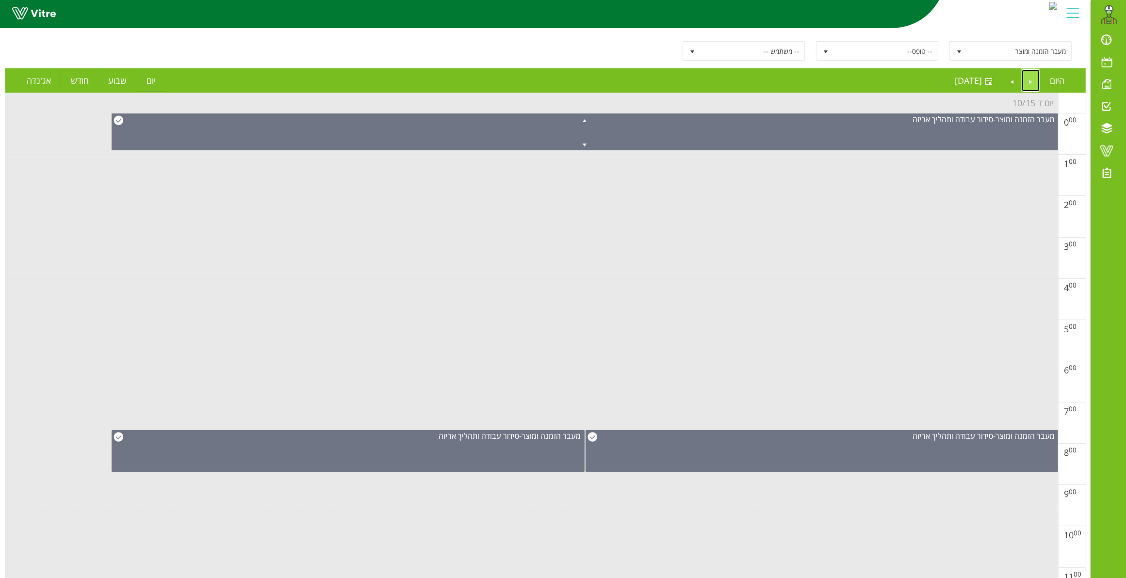
click at [1031, 78] on link "Previous" at bounding box center [1031, 80] width 18 height 22
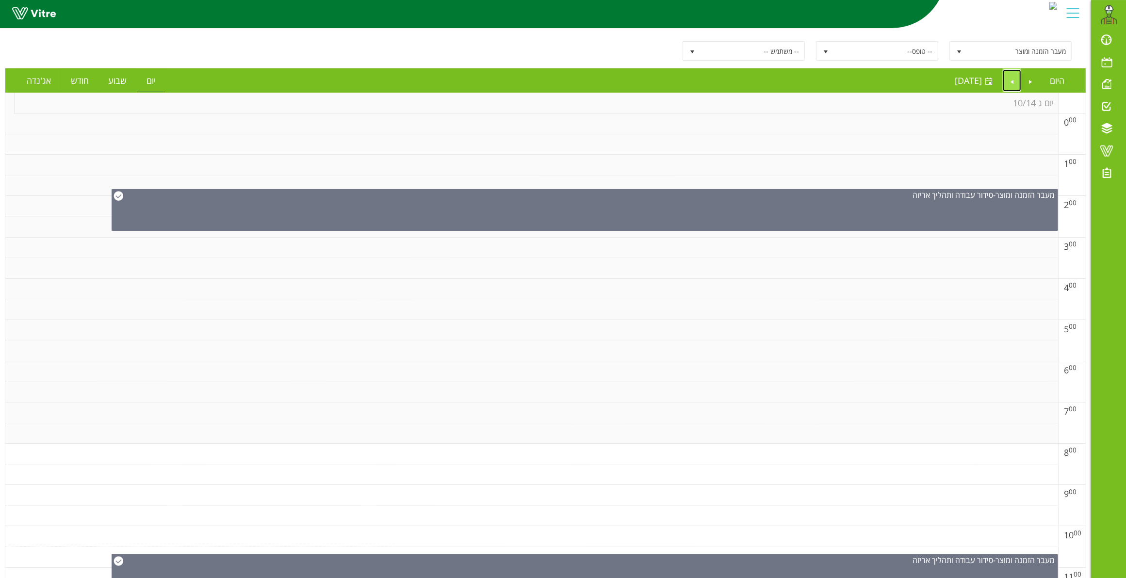
click at [1009, 86] on link "Next" at bounding box center [1012, 80] width 18 height 22
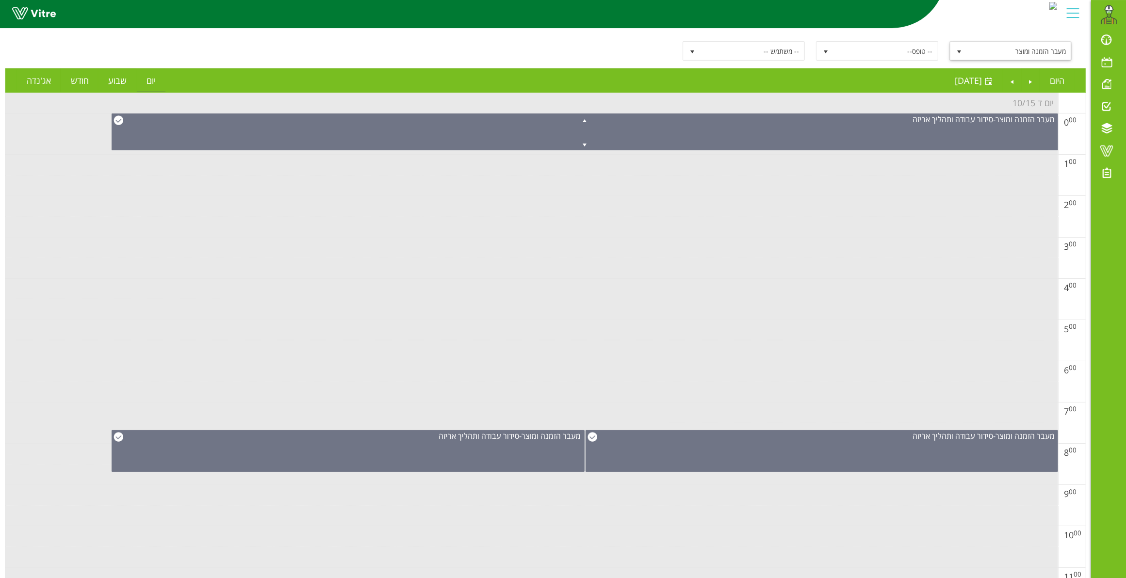
click at [978, 56] on span "מעבר הזמנה ומוצר" at bounding box center [1019, 50] width 104 height 17
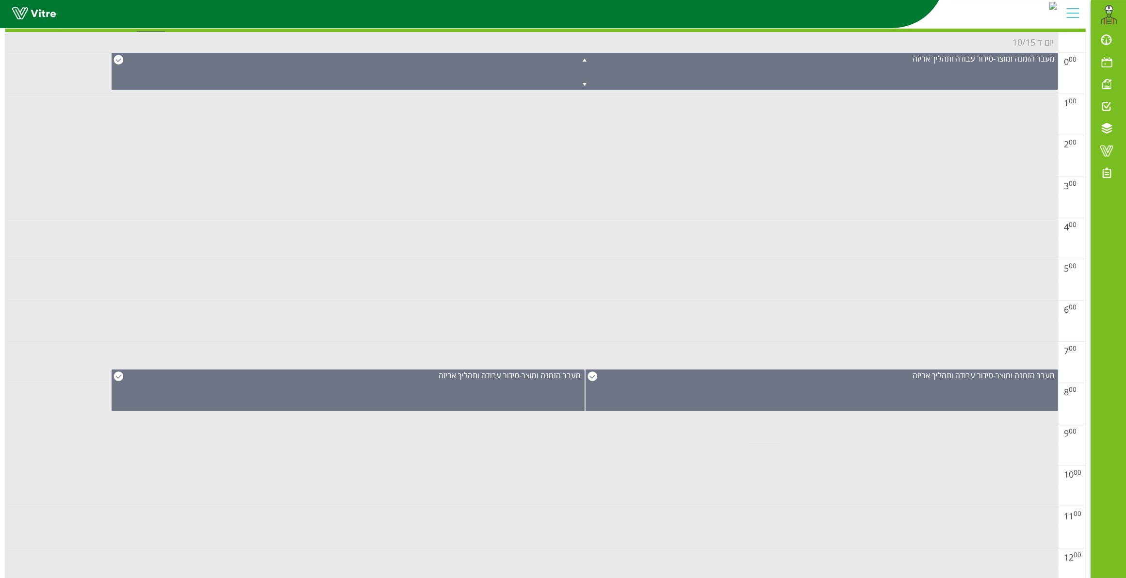
scroll to position [61, 0]
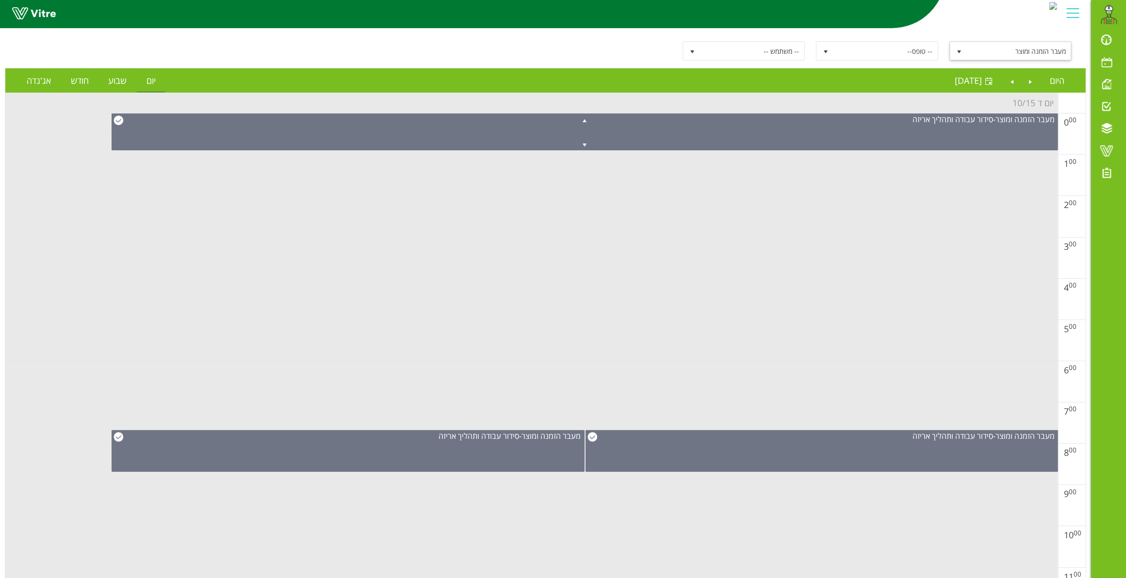
click at [1019, 56] on span "מעבר הזמנה ומוצר" at bounding box center [1019, 50] width 104 height 17
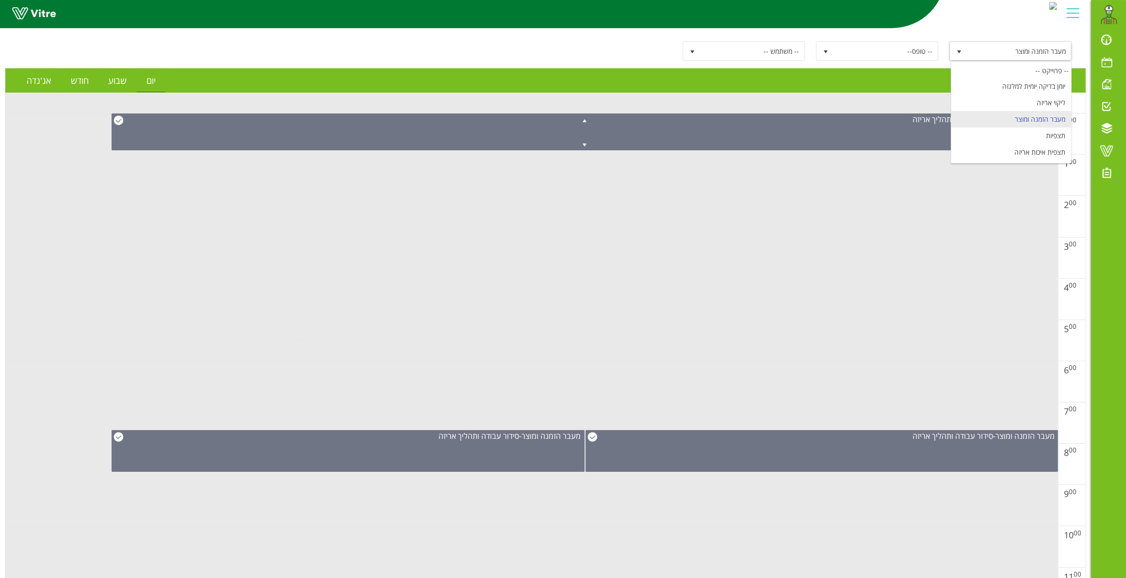
scroll to position [56, 0]
click at [1041, 112] on li "בקרת איכות מתקן K" at bounding box center [1011, 111] width 120 height 16
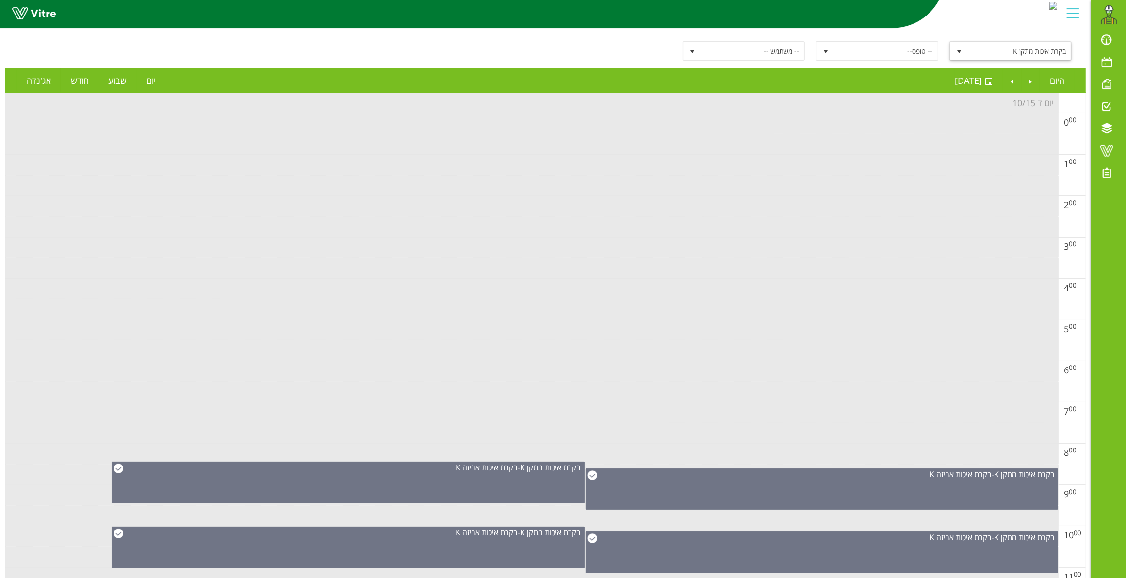
scroll to position [364, 0]
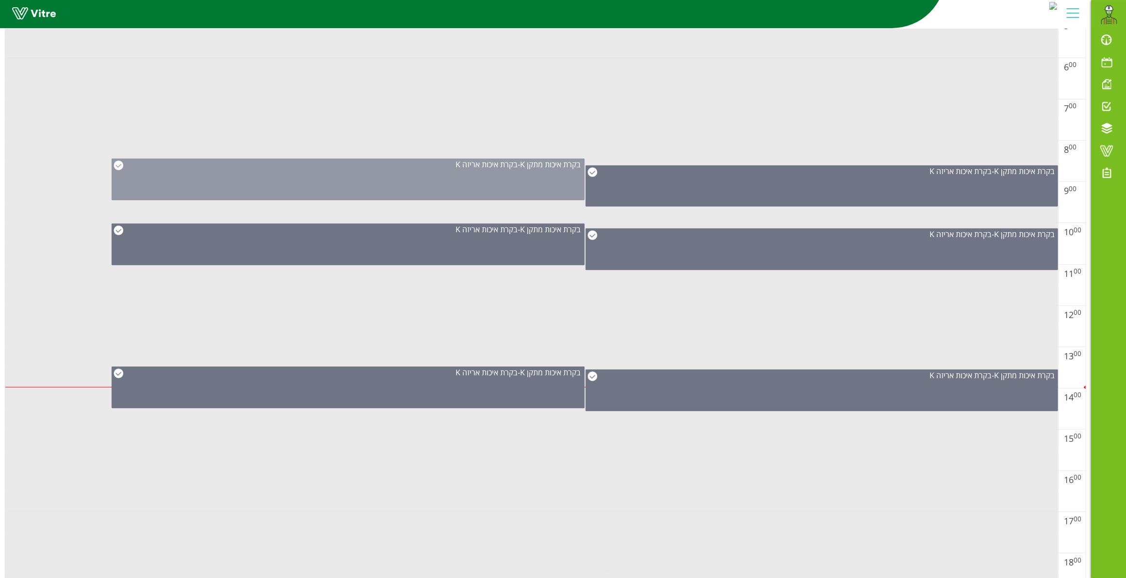
click at [290, 189] on div "בקרת איכות מתקן K - בקרת איכות אריזה K" at bounding box center [348, 180] width 473 height 42
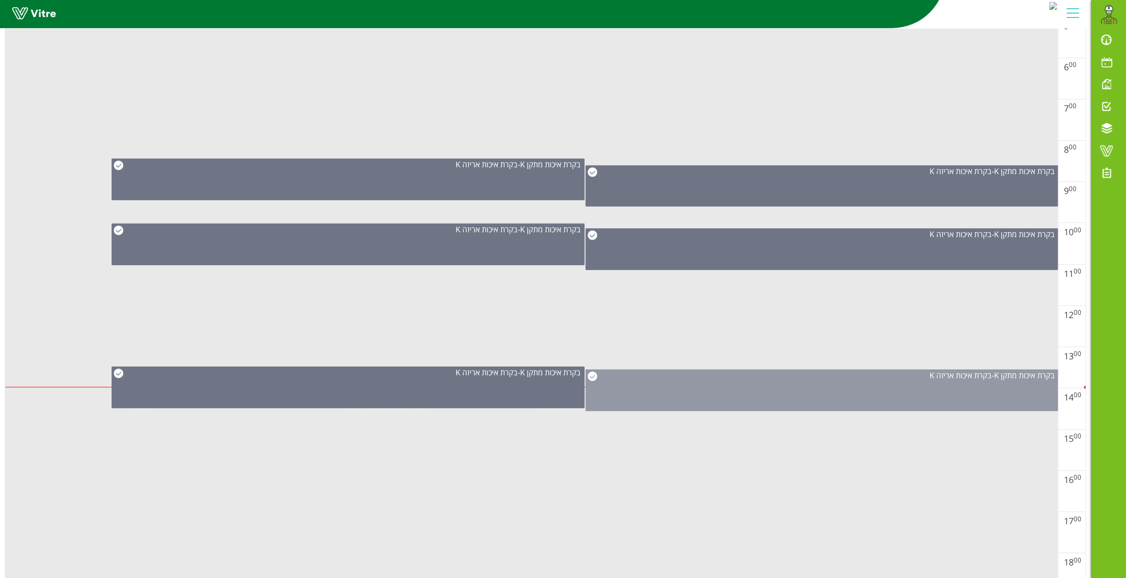
click at [795, 387] on div "בקרת איכות מתקן K - בקרת איכות אריזה K" at bounding box center [821, 391] width 473 height 42
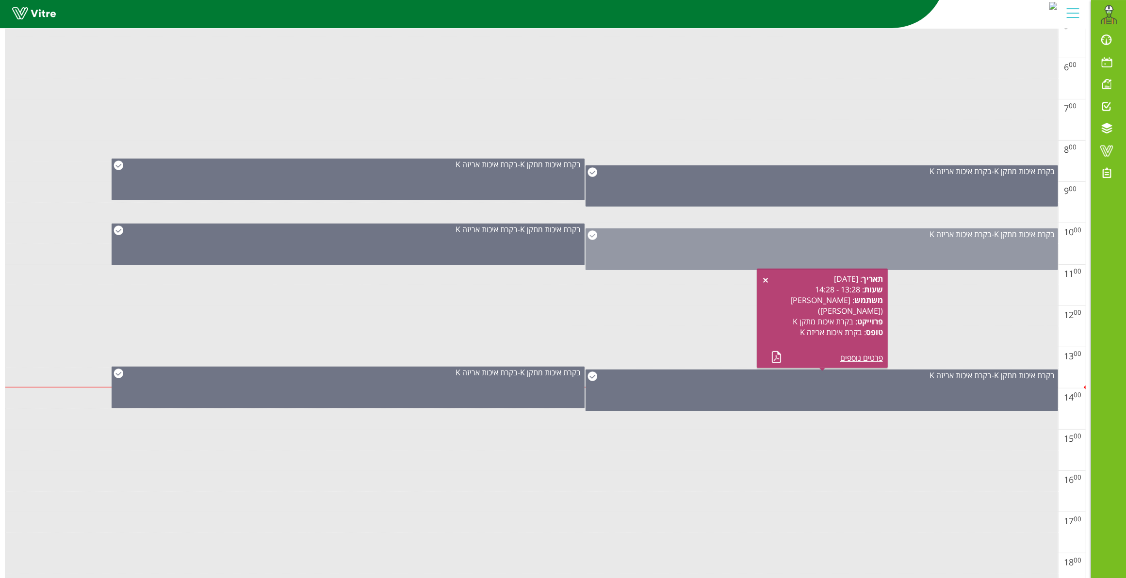
click at [809, 237] on div "בקרת איכות מתקן K - בקרת איכות אריזה K" at bounding box center [822, 234] width 472 height 11
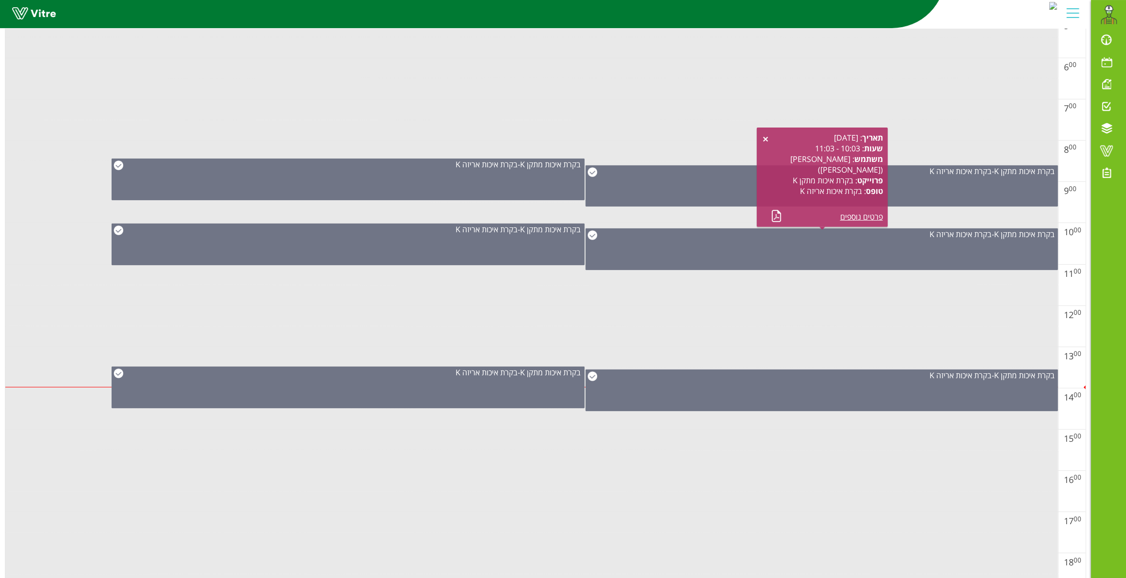
click at [799, 190] on div "תאריך : 15.10.2025 שעות : 10:03 - 11:03 משתמש : אריזה K (איציק) פרוייקט : בקרת …" at bounding box center [827, 177] width 112 height 90
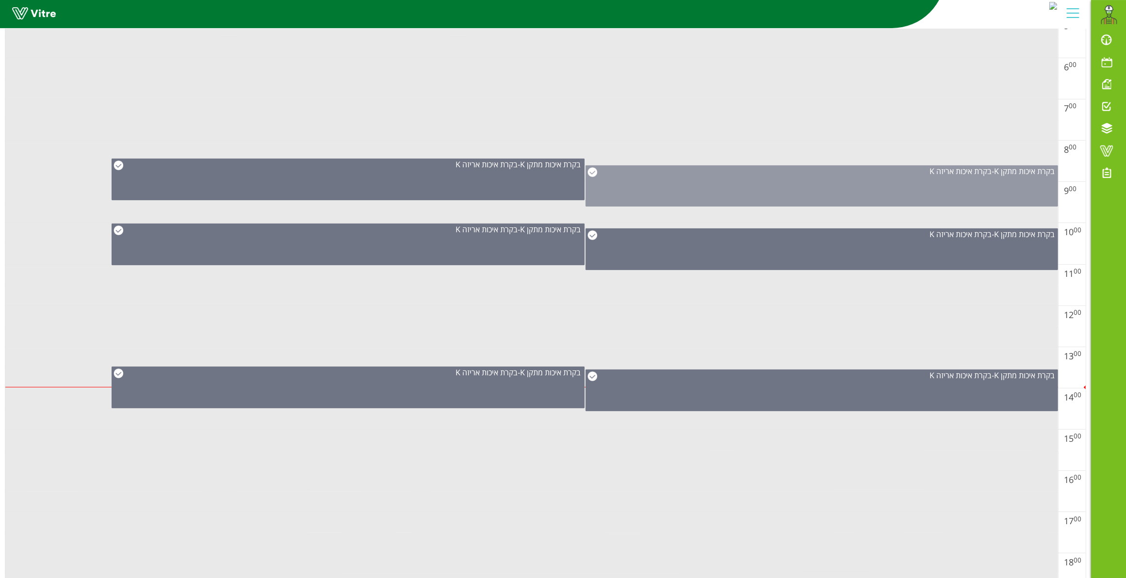
click at [687, 200] on div "בקרת איכות מתקן K - בקרת איכות אריזה K" at bounding box center [821, 185] width 473 height 41
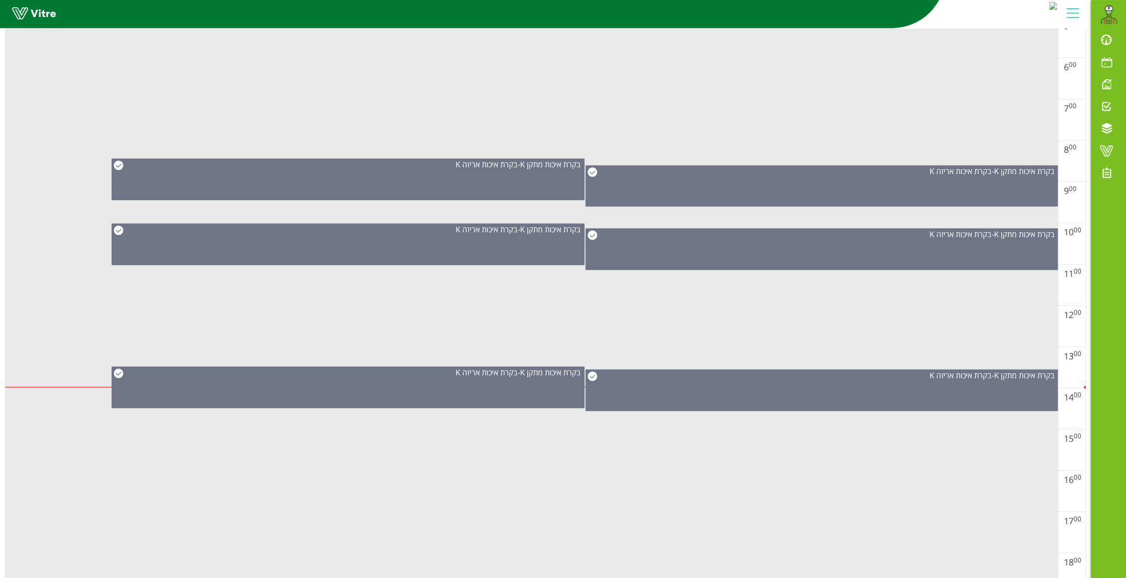
click at [959, 104] on td at bounding box center [531, 109] width 1053 height 21
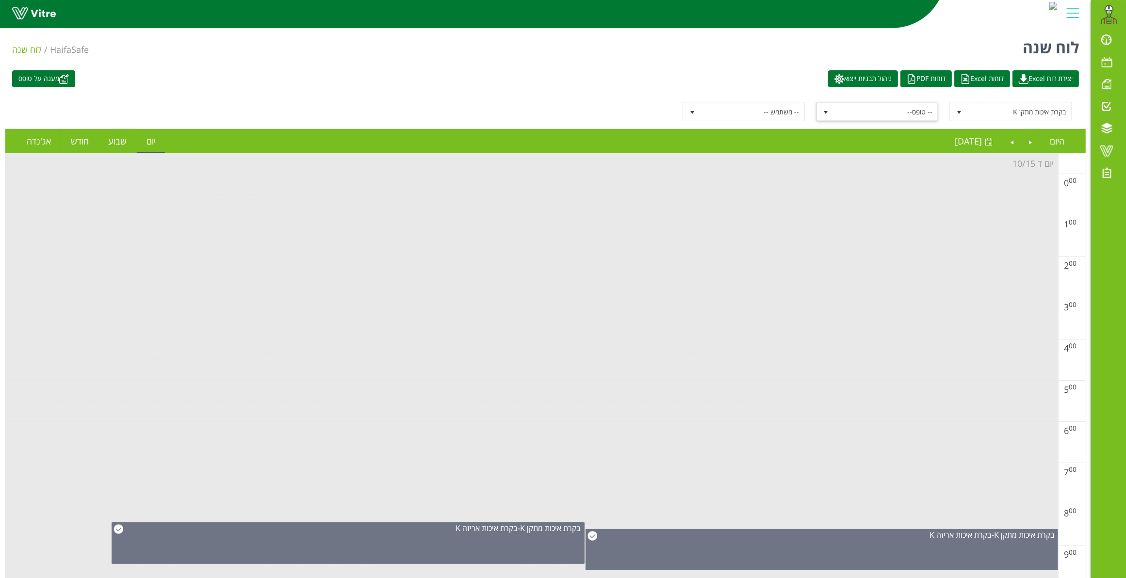
click at [869, 107] on span "-- טופס--" at bounding box center [886, 111] width 104 height 17
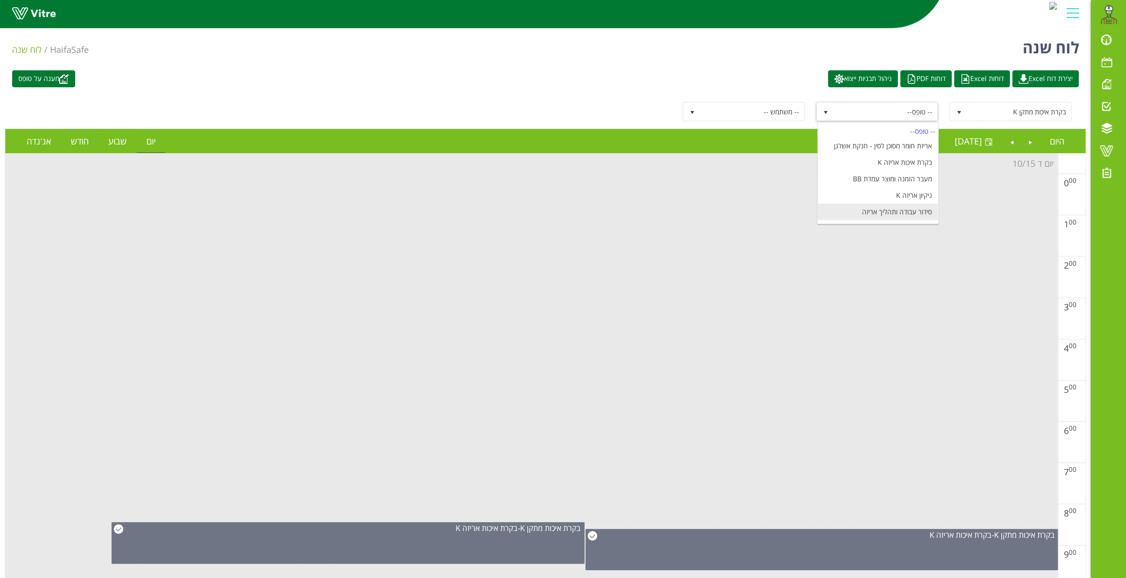
click at [883, 210] on li "סידור עבודה ותהליך אריזה" at bounding box center [878, 212] width 120 height 16
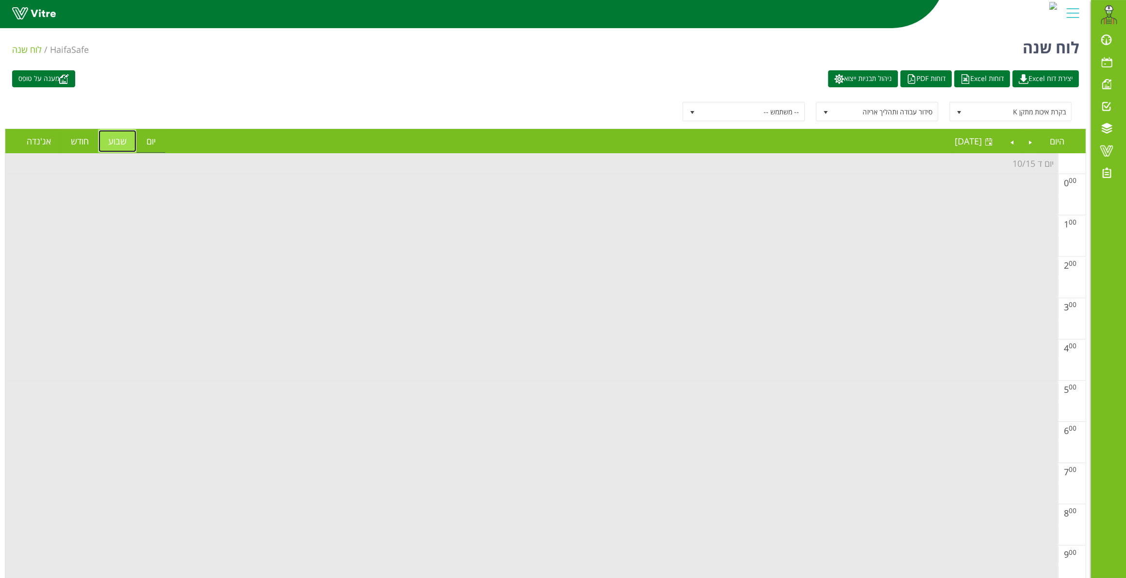
click at [116, 143] on link "שבוע" at bounding box center [117, 141] width 38 height 22
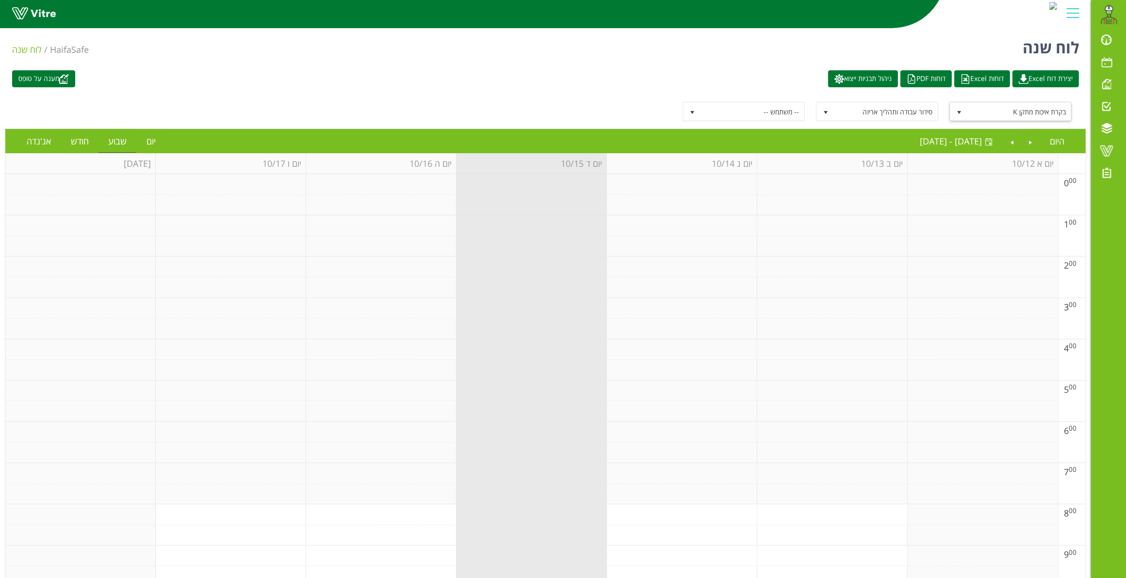
click at [958, 107] on span "select" at bounding box center [958, 111] width 17 height 17
click at [1039, 182] on li "מעבר הזמנה ומוצר" at bounding box center [1011, 180] width 120 height 16
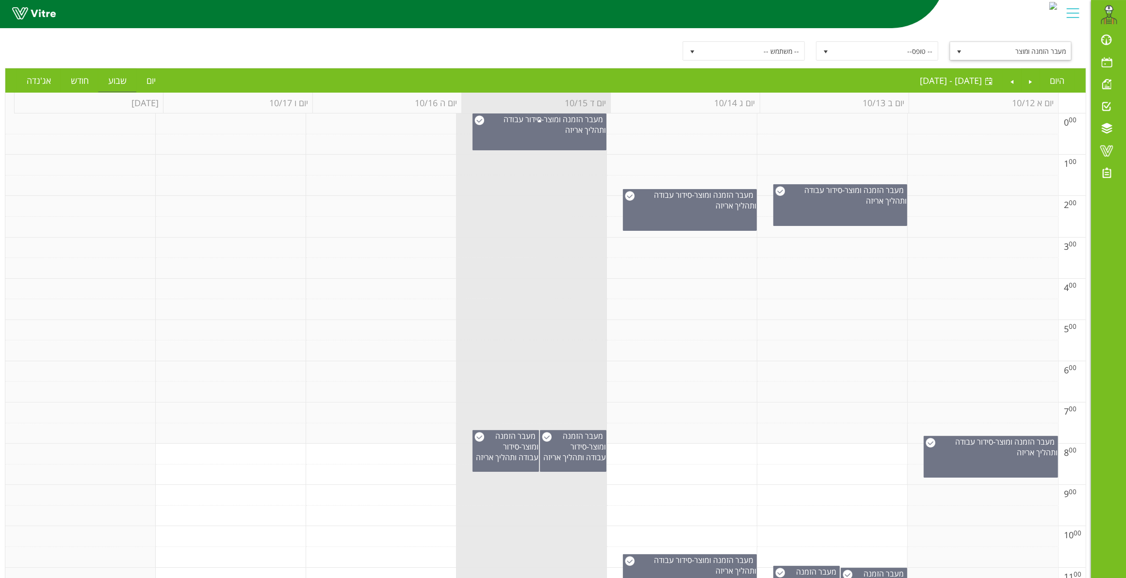
scroll to position [0, 0]
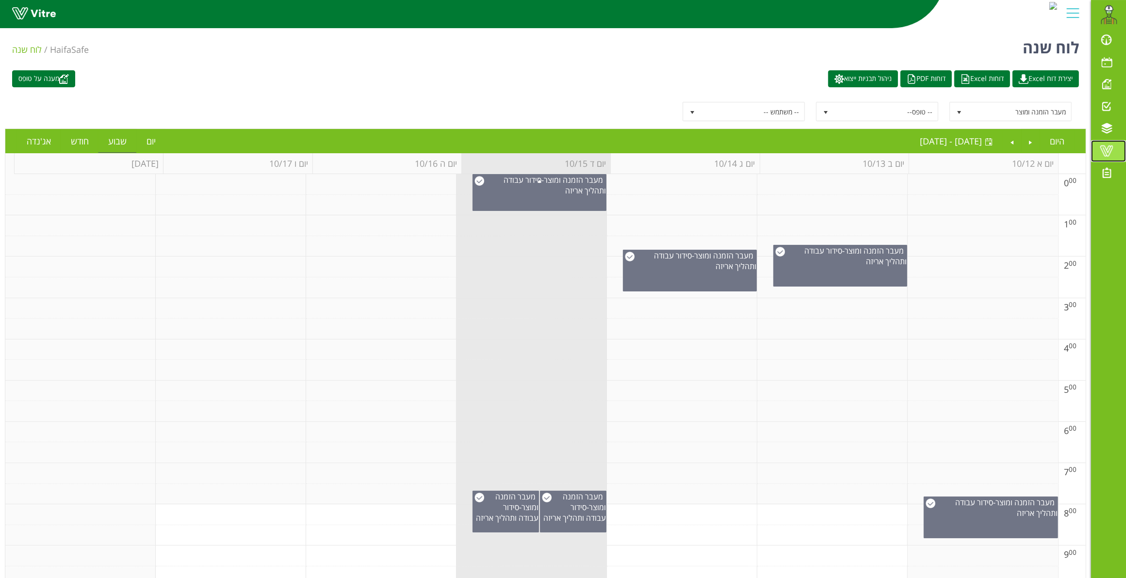
click at [1105, 148] on span at bounding box center [1106, 151] width 24 height 12
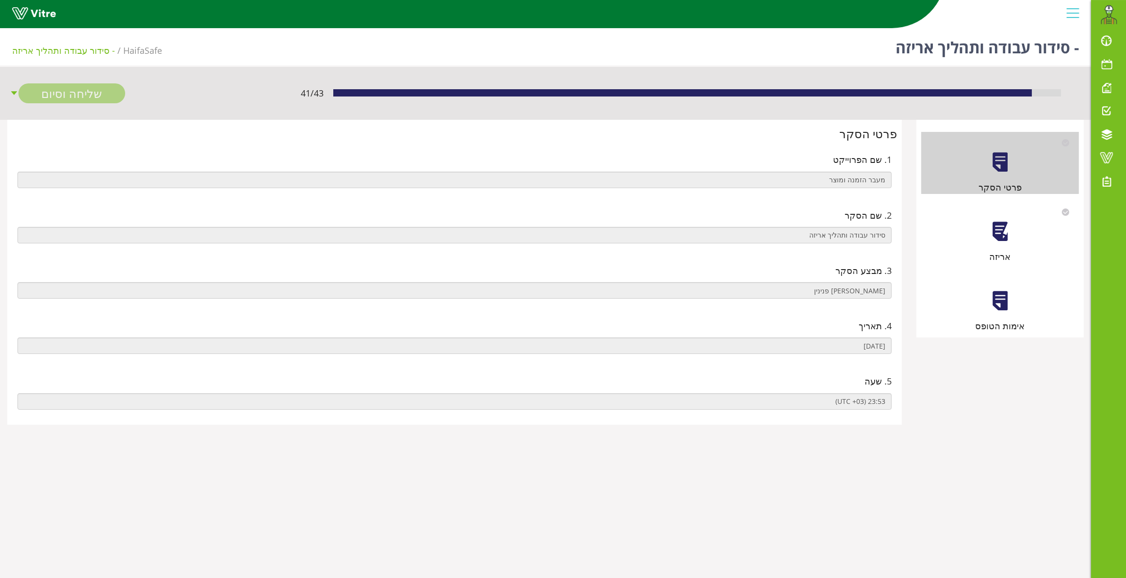
click at [1006, 232] on div at bounding box center [1000, 232] width 22 height 22
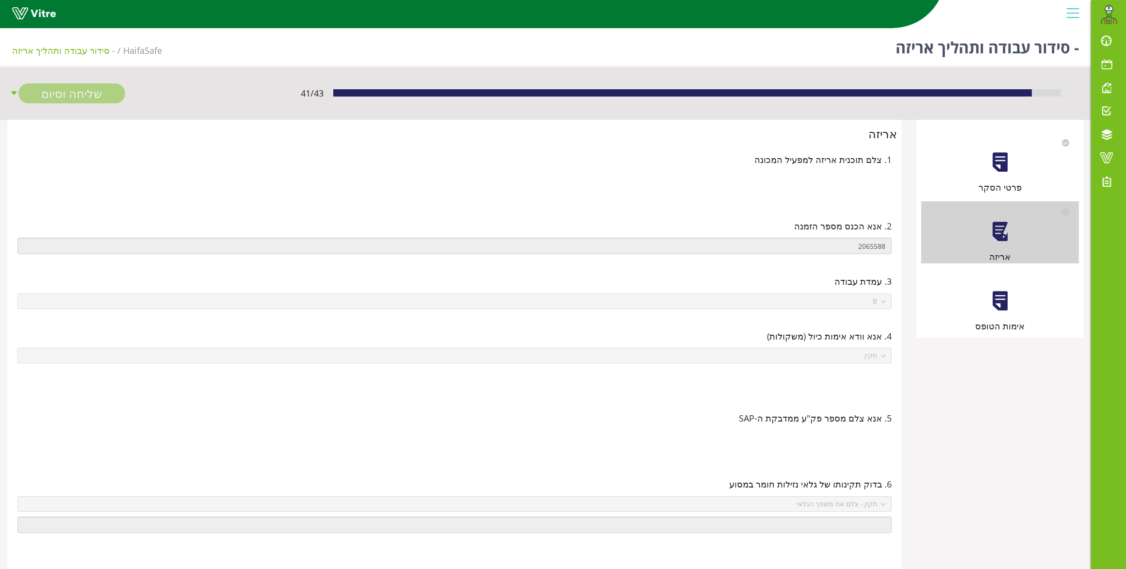
click at [1015, 292] on div "אימות הטופס" at bounding box center [1000, 302] width 158 height 62
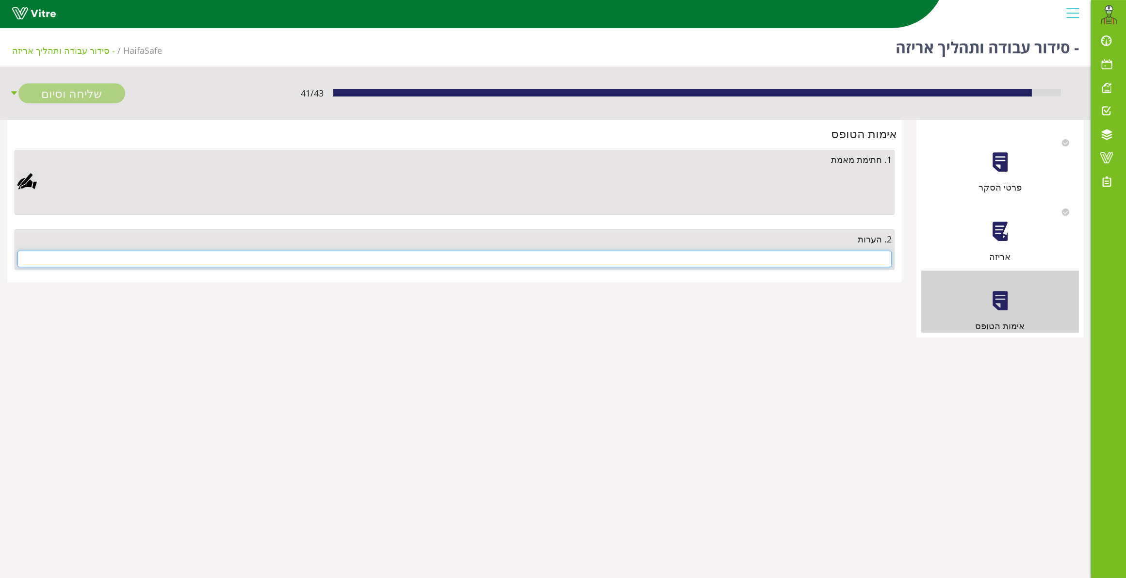
click at [869, 260] on input "text" at bounding box center [454, 259] width 874 height 16
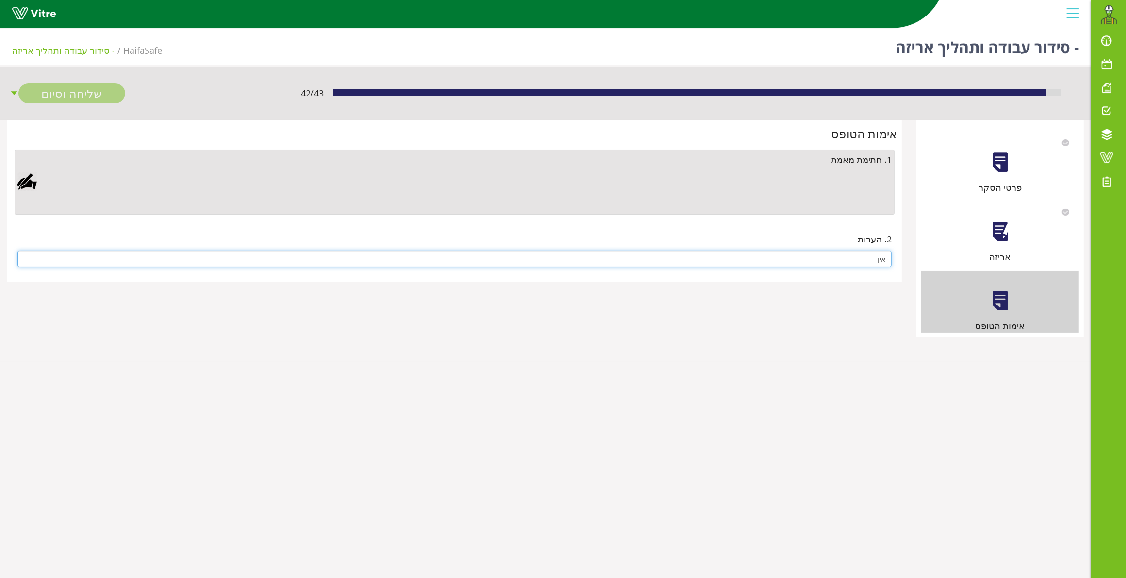
type input "אין"
click at [23, 180] on div at bounding box center [26, 181] width 19 height 19
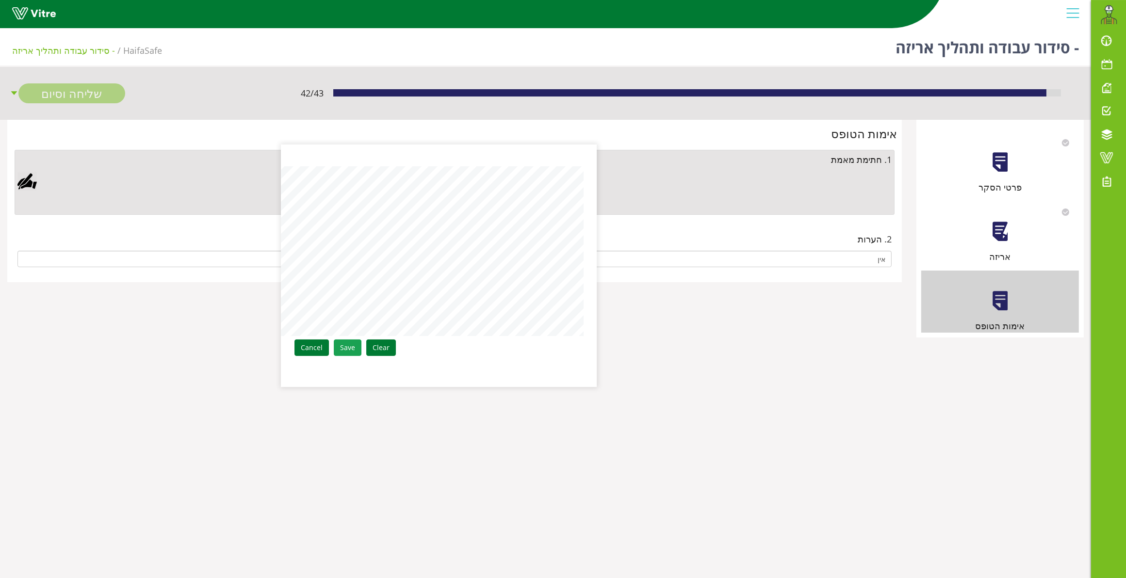
click at [347, 348] on link "Save" at bounding box center [348, 348] width 28 height 16
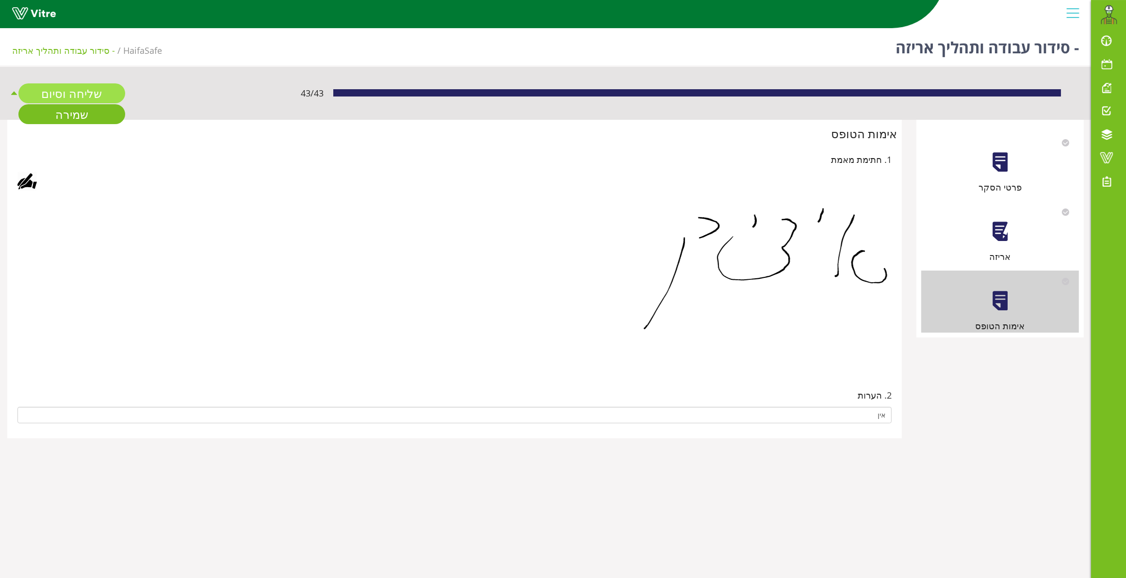
click at [58, 96] on link "שליחה וסיום" at bounding box center [71, 93] width 107 height 20
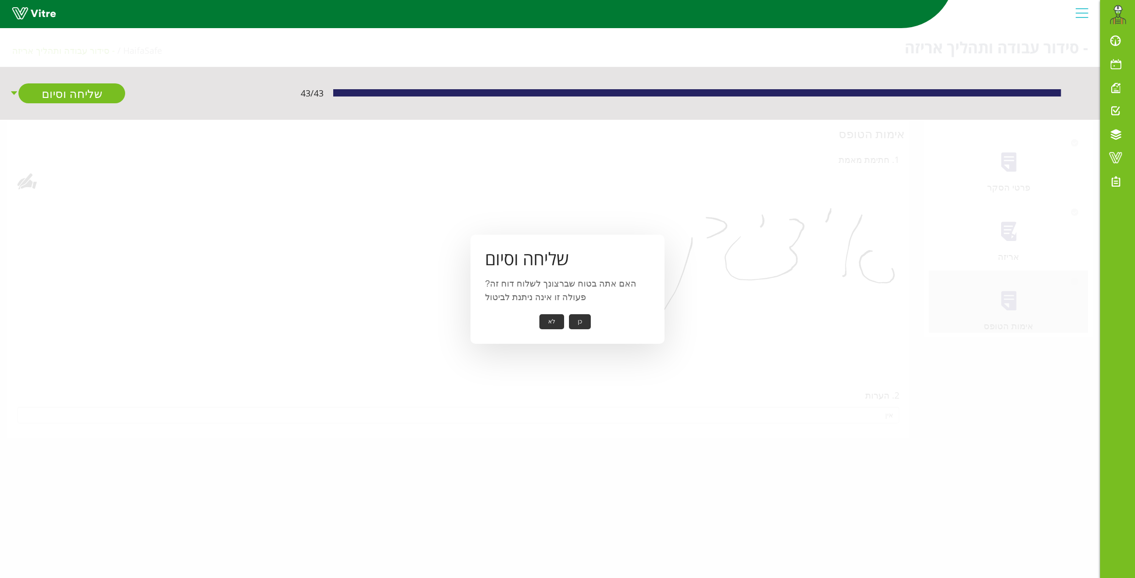
click at [577, 318] on button "כן" at bounding box center [580, 321] width 22 height 15
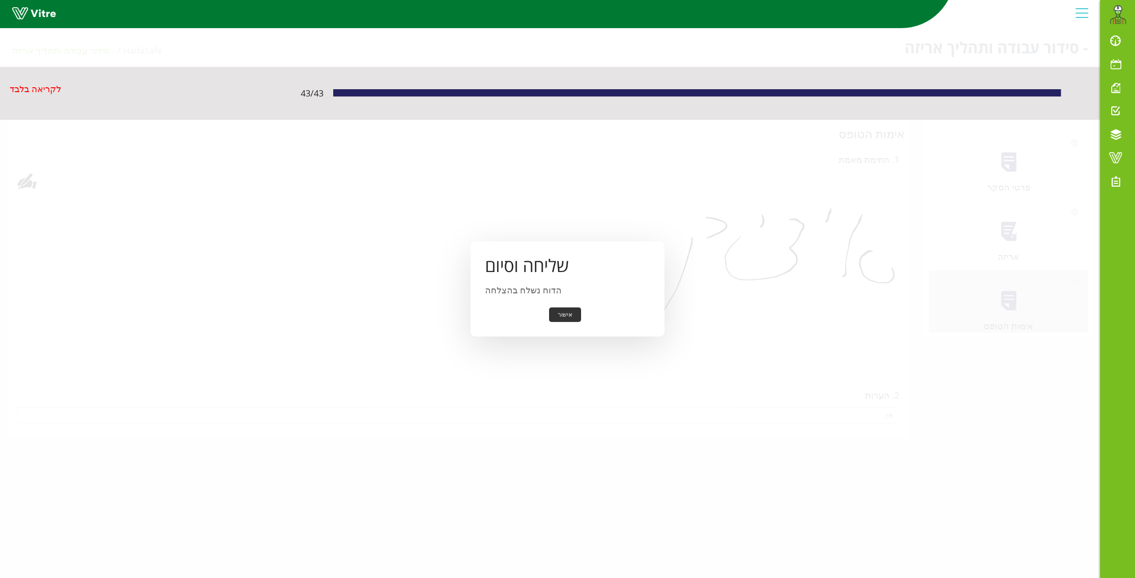
click at [569, 314] on button "אישור" at bounding box center [565, 315] width 32 height 15
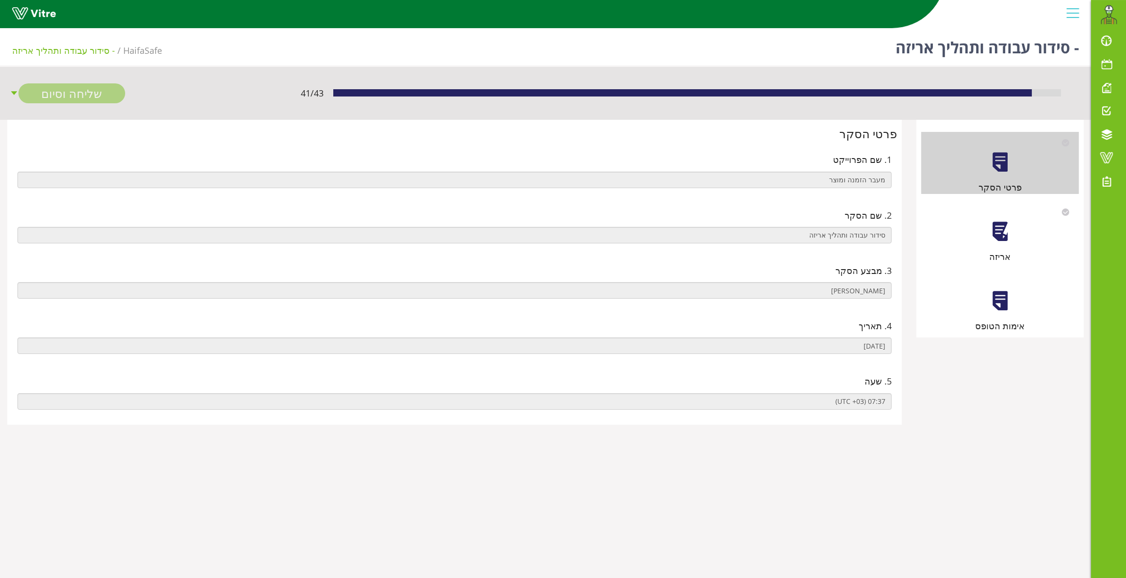
click at [997, 237] on div at bounding box center [1000, 232] width 22 height 22
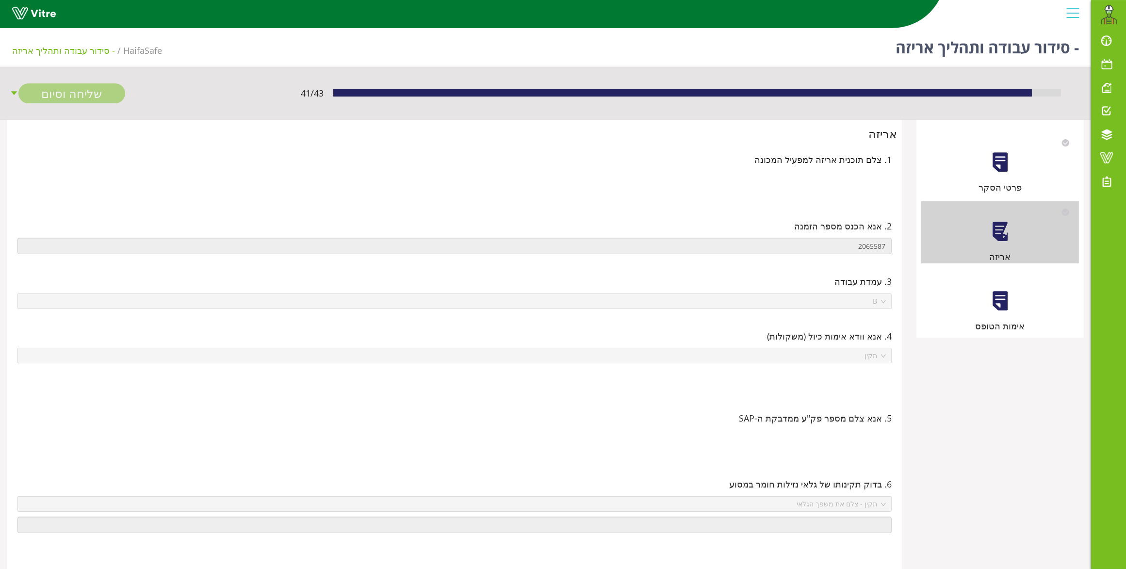
drag, startPoint x: 990, startPoint y: 302, endPoint x: 986, endPoint y: 301, distance: 4.9
click at [992, 298] on div at bounding box center [1000, 301] width 22 height 22
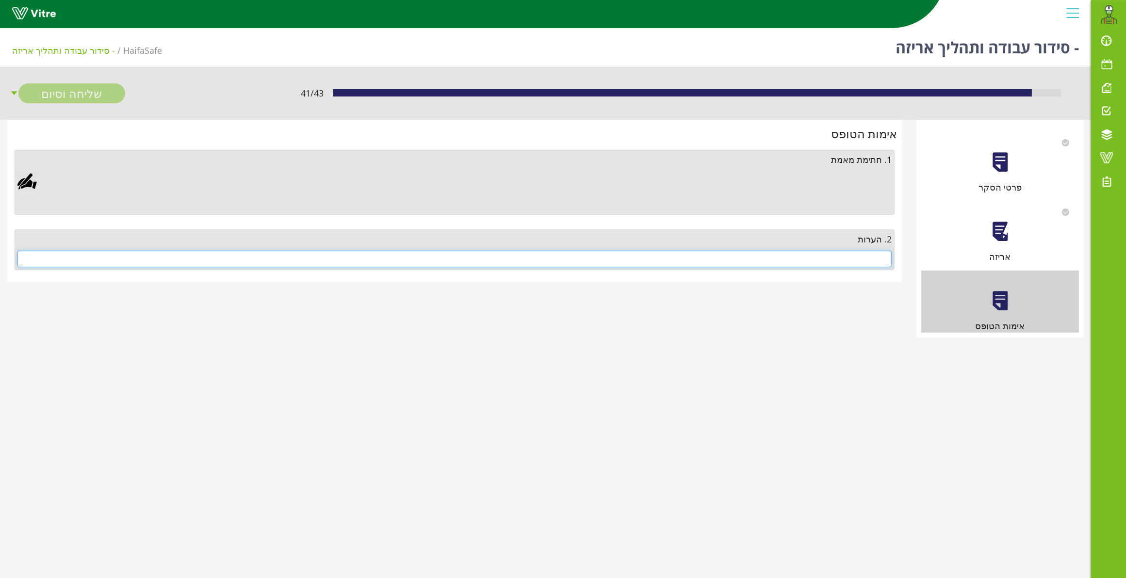
click at [884, 256] on input "text" at bounding box center [454, 259] width 874 height 16
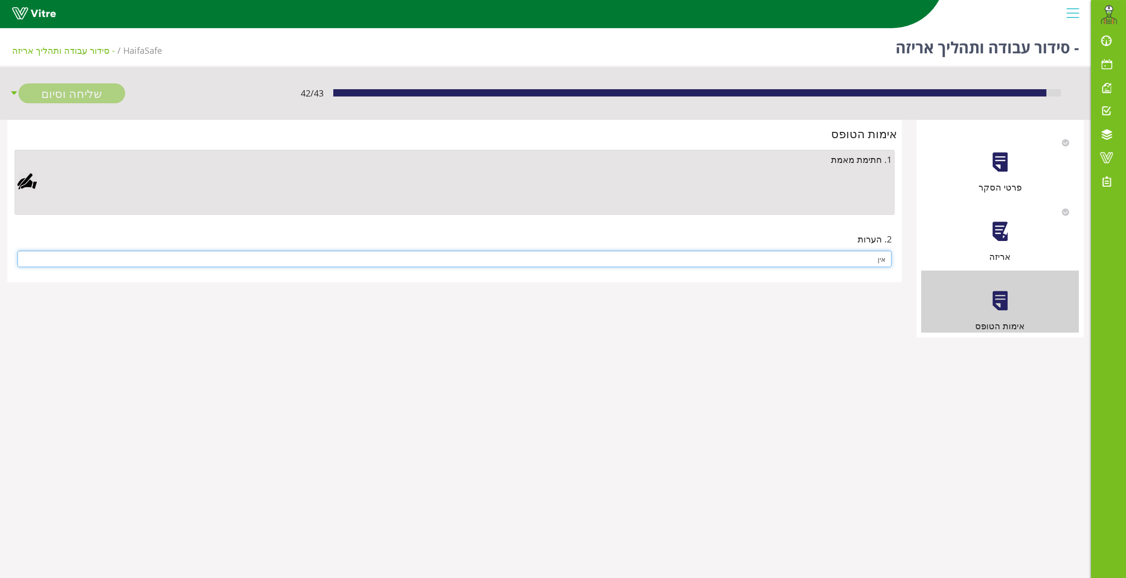
type input "אין"
click at [22, 185] on div at bounding box center [26, 181] width 19 height 19
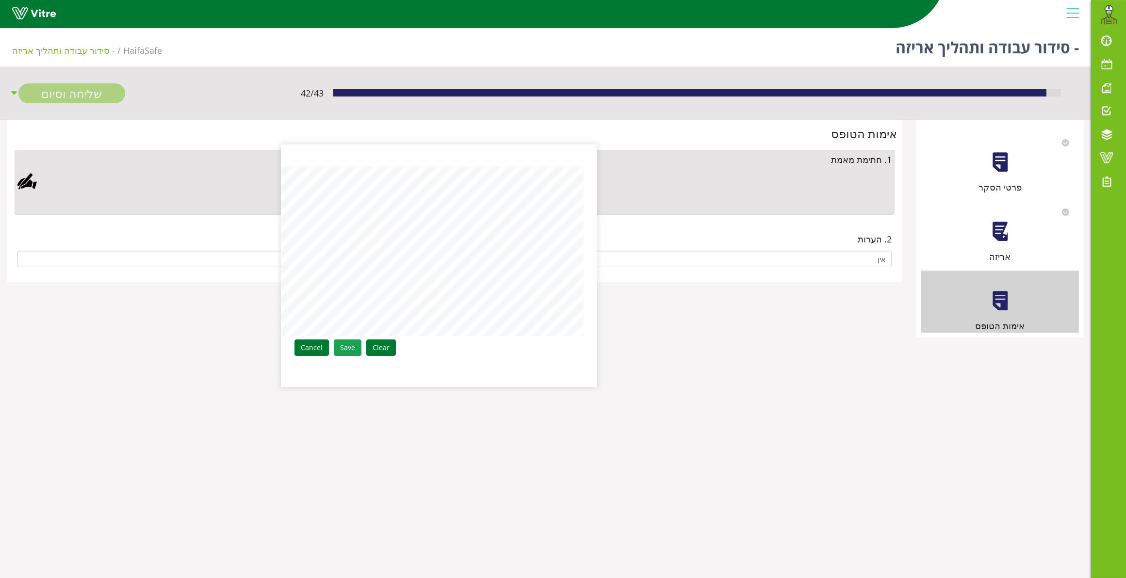
click at [341, 348] on link "Save" at bounding box center [348, 348] width 28 height 16
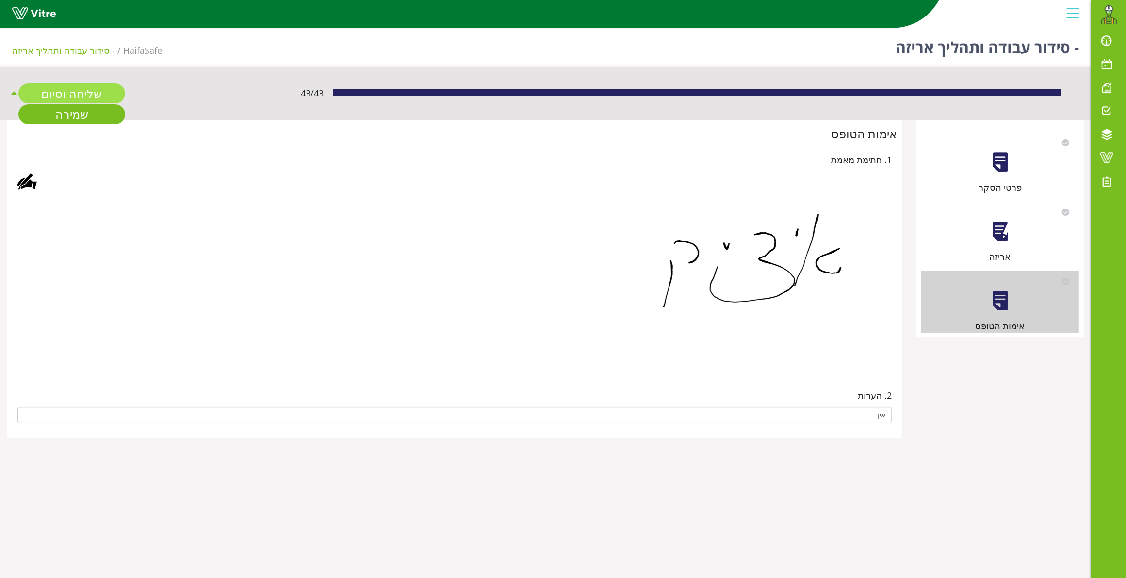
click at [74, 96] on link "שליחה וסיום" at bounding box center [71, 93] width 107 height 20
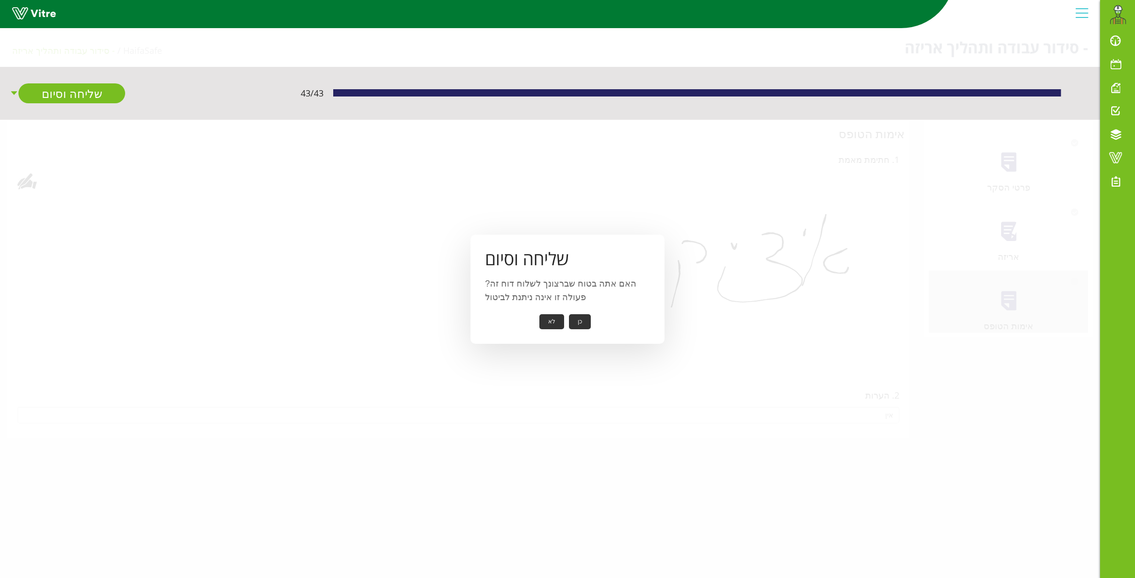
click at [584, 318] on button "כן" at bounding box center [580, 321] width 22 height 15
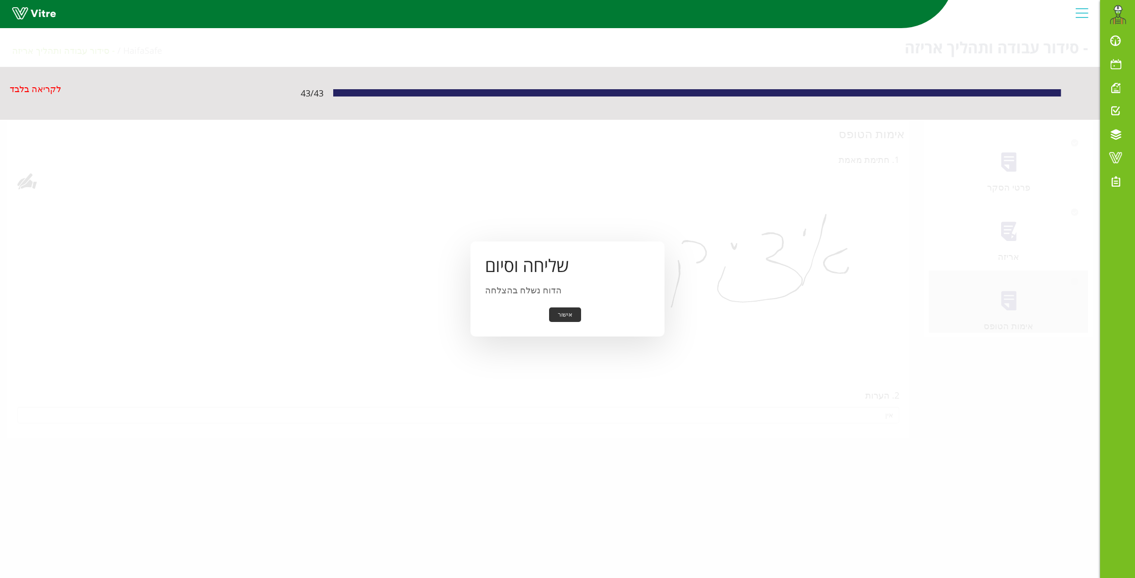
click at [561, 313] on button "אישור" at bounding box center [565, 315] width 32 height 15
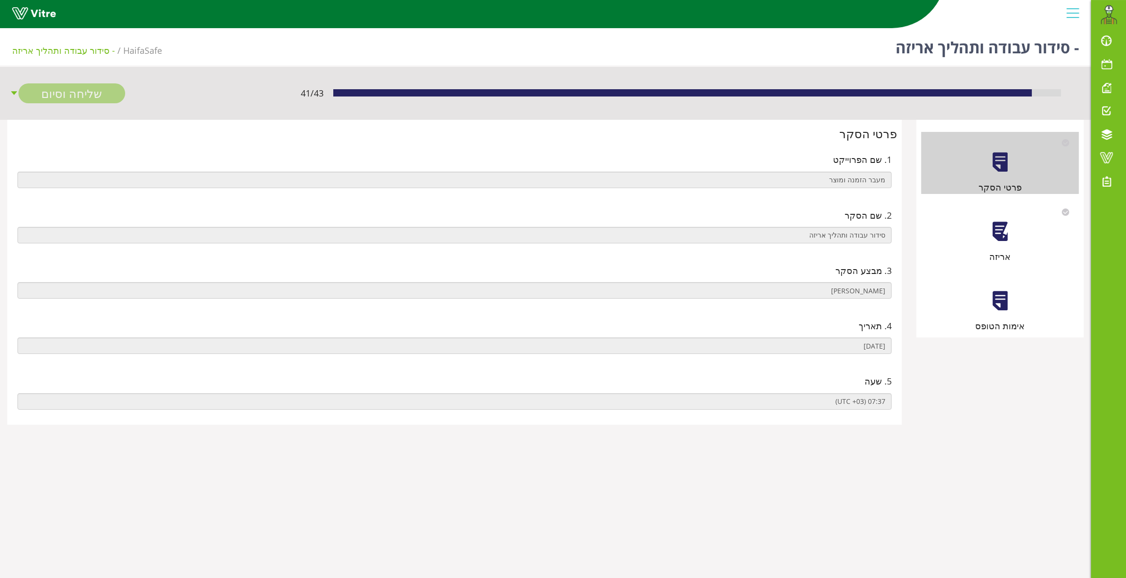
click at [999, 247] on div "אריזה" at bounding box center [1000, 232] width 158 height 62
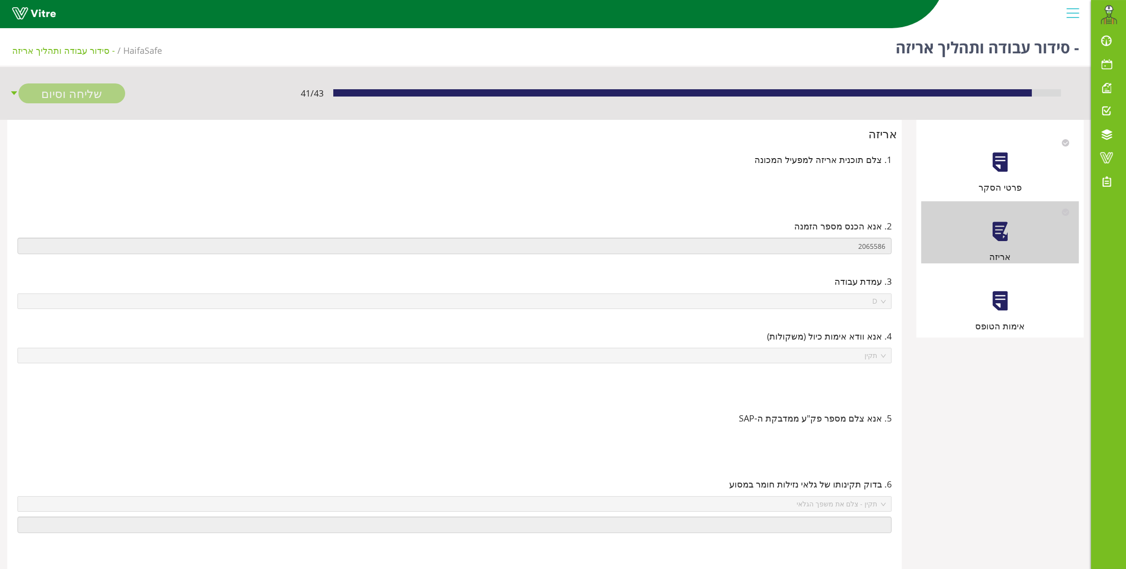
click at [997, 297] on div at bounding box center [1000, 301] width 22 height 22
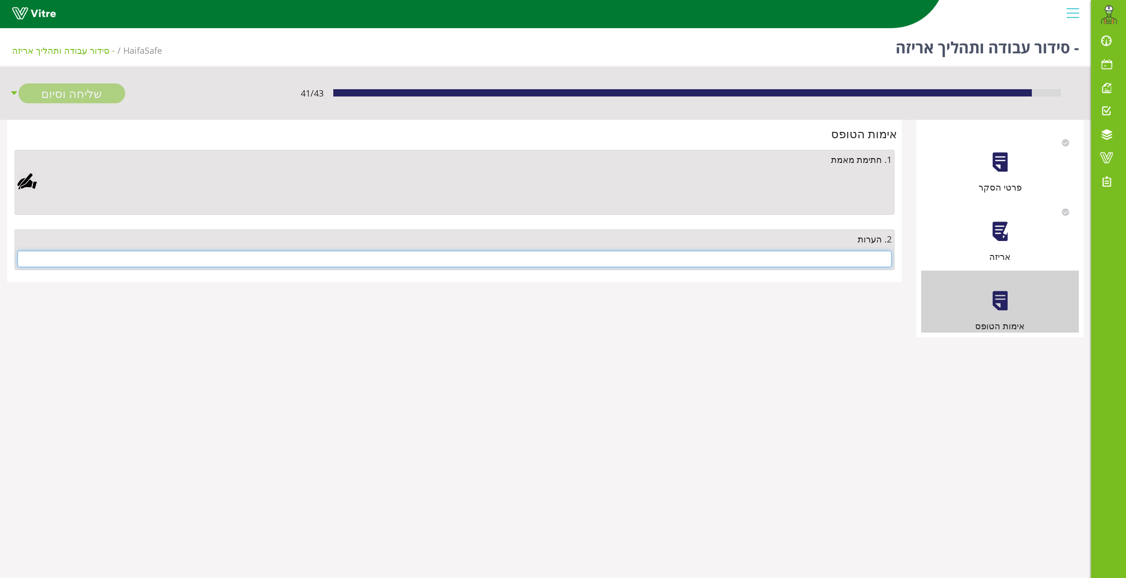
click at [865, 263] on input "text" at bounding box center [454, 259] width 874 height 16
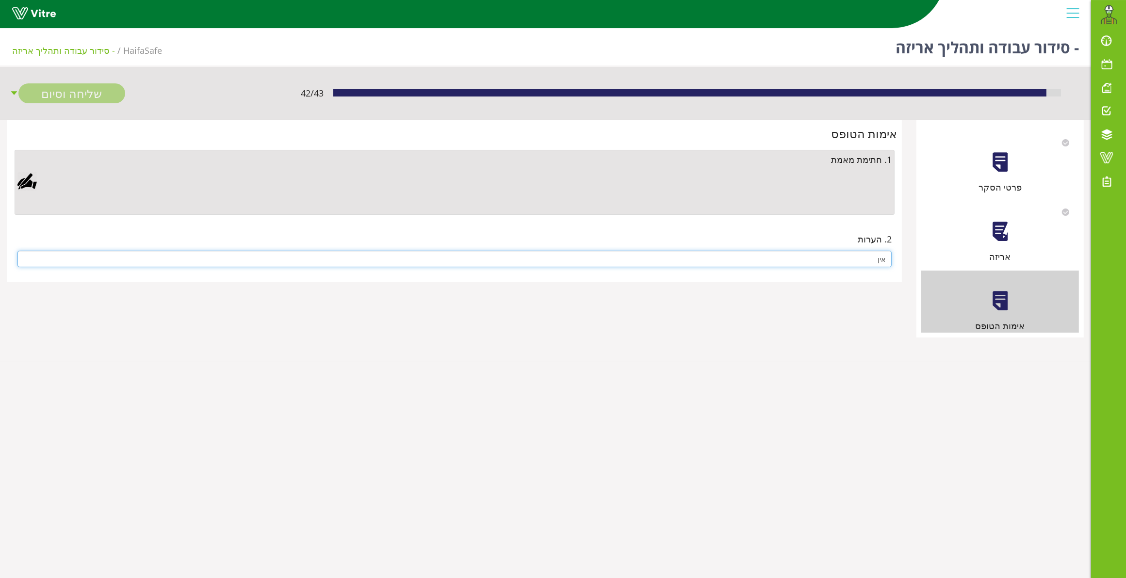
type input "אין"
click at [25, 173] on div at bounding box center [26, 181] width 19 height 19
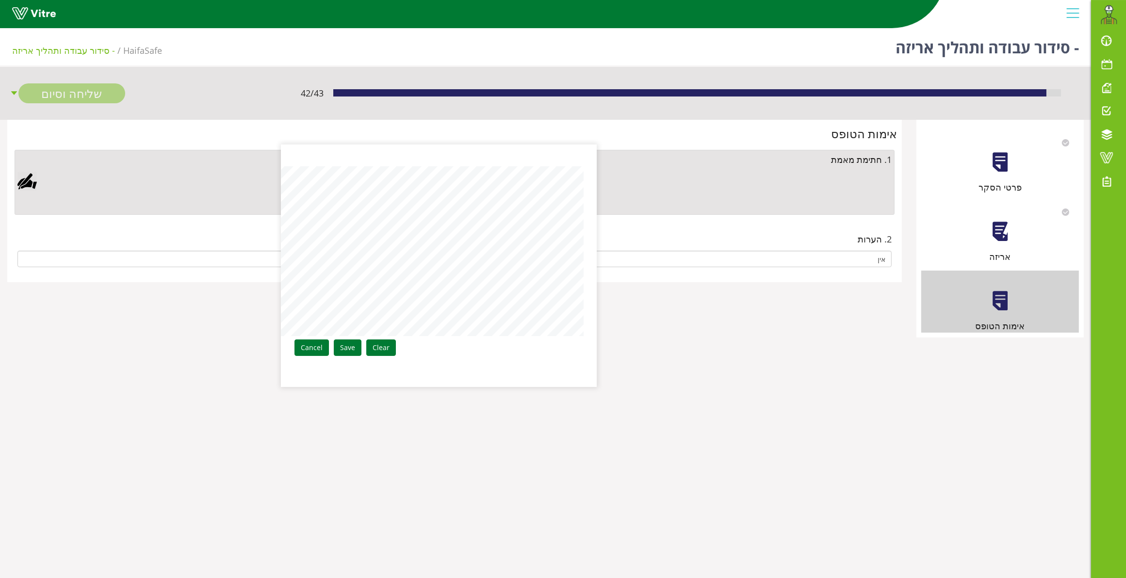
click at [348, 343] on link "Save" at bounding box center [348, 348] width 28 height 16
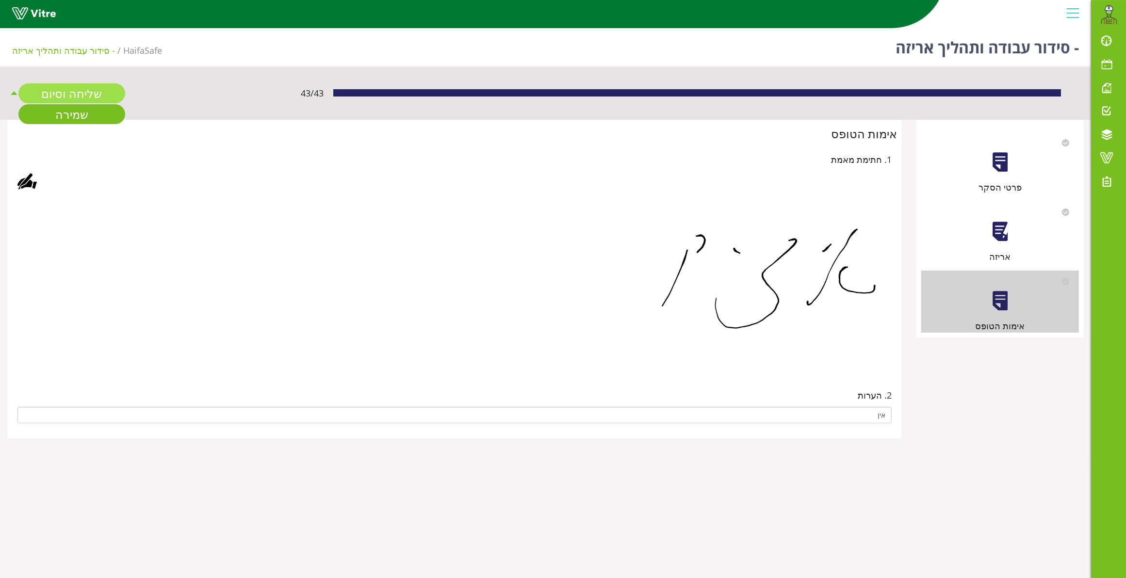
click at [88, 91] on link "שליחה וסיום" at bounding box center [71, 93] width 107 height 20
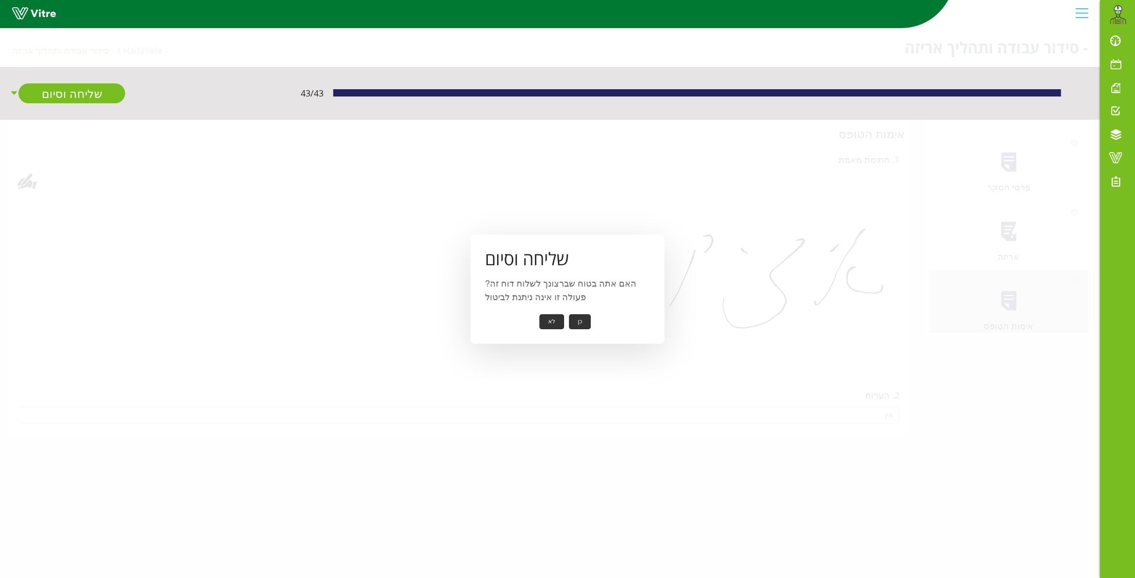
click at [580, 318] on button "כן" at bounding box center [580, 321] width 22 height 15
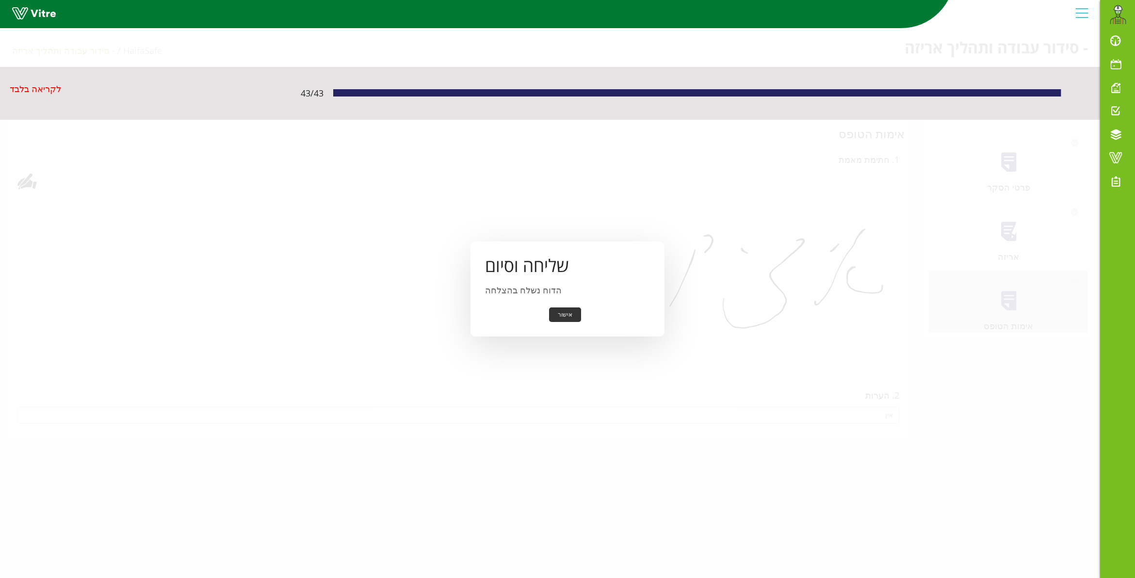
click at [571, 316] on button "אישור" at bounding box center [565, 315] width 32 height 15
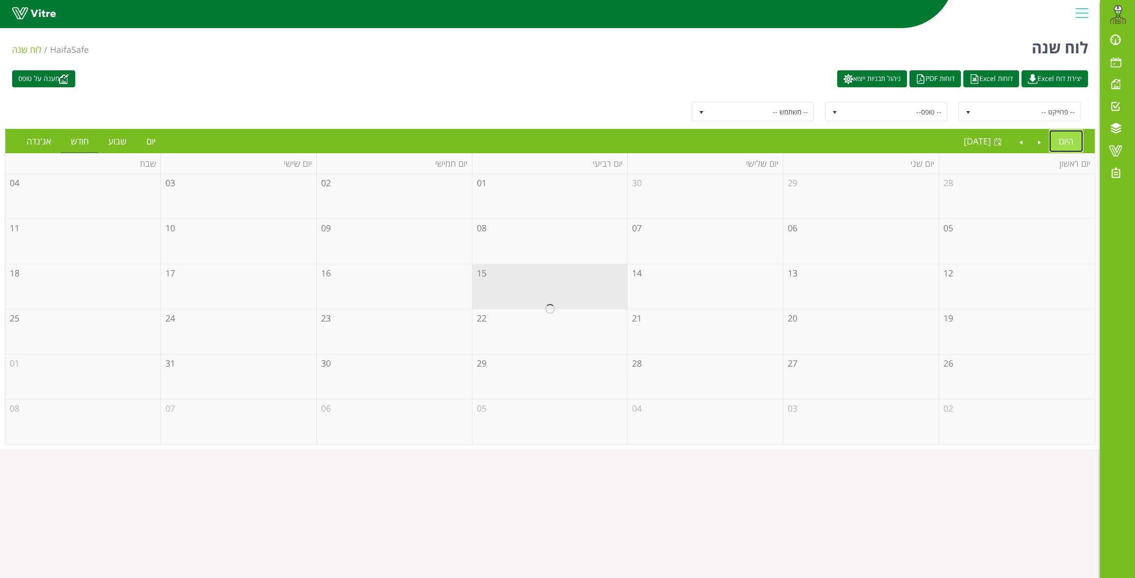
click at [1070, 142] on link "היום" at bounding box center [1066, 141] width 34 height 22
click at [148, 130] on li "יום" at bounding box center [150, 141] width 29 height 24
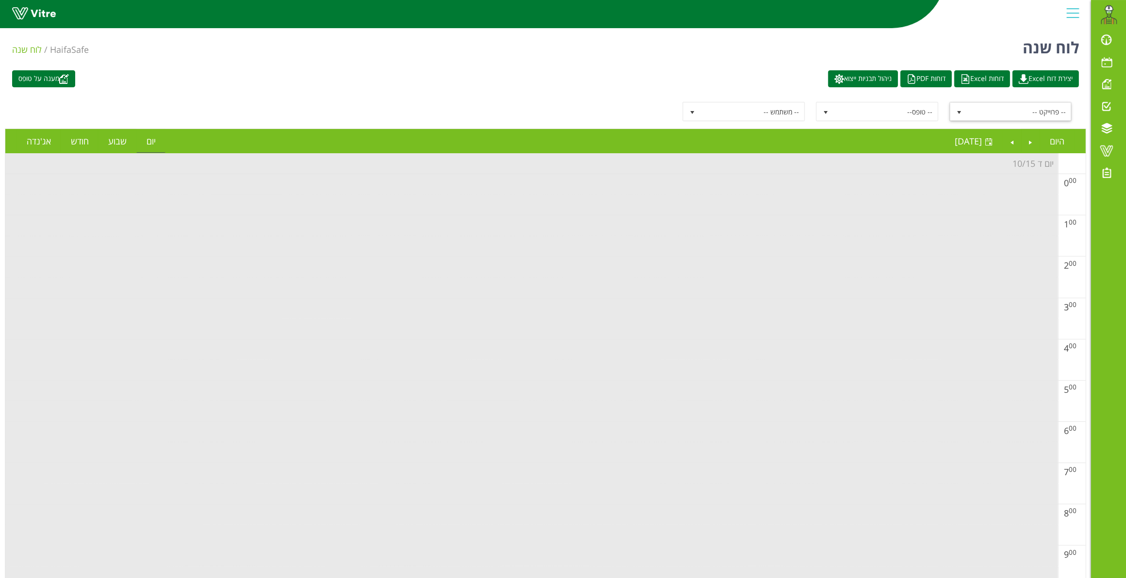
drag, startPoint x: 954, startPoint y: 108, endPoint x: 986, endPoint y: 120, distance: 34.9
click at [956, 108] on span "select" at bounding box center [958, 111] width 17 height 17
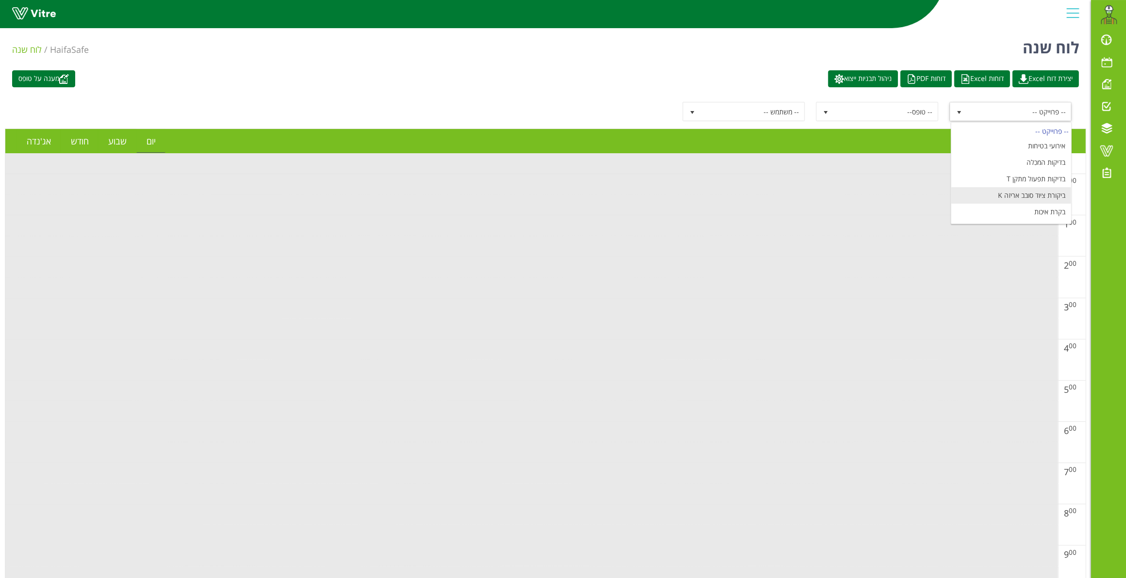
scroll to position [117, 0]
click at [1046, 178] on li "מעבר הזמנה ומוצר" at bounding box center [1011, 180] width 120 height 16
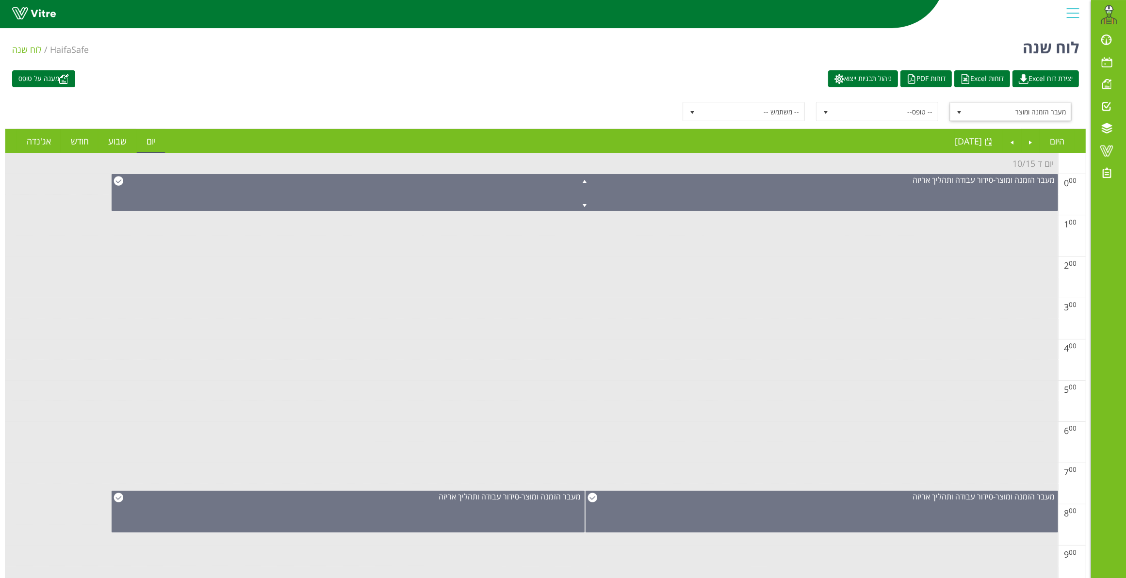
scroll to position [424, 0]
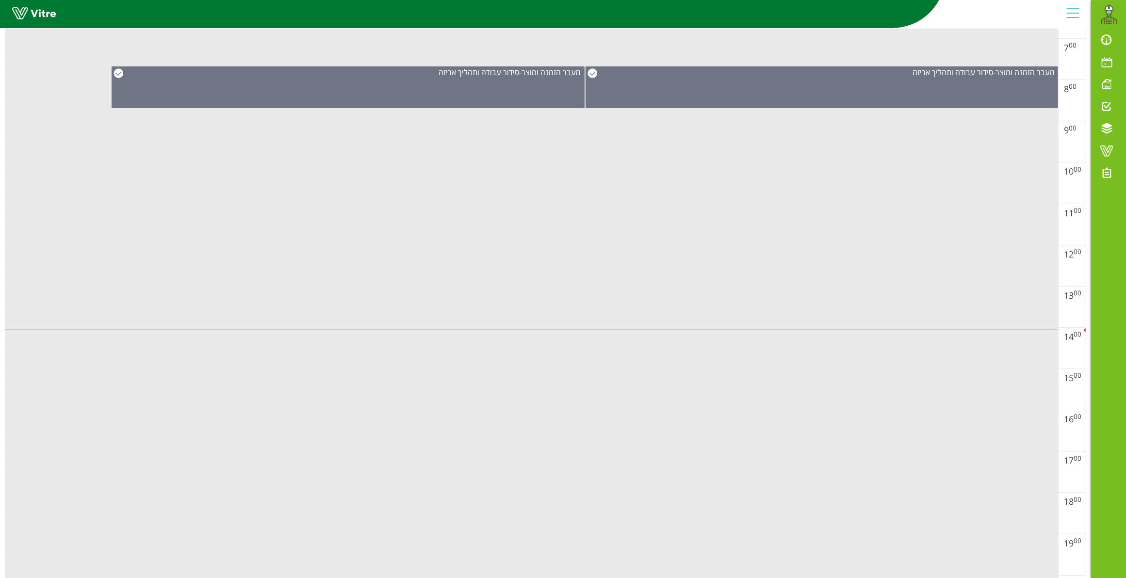
click at [508, 327] on td at bounding box center [531, 317] width 1053 height 21
click at [1085, 331] on div at bounding box center [1084, 330] width 4 height 4
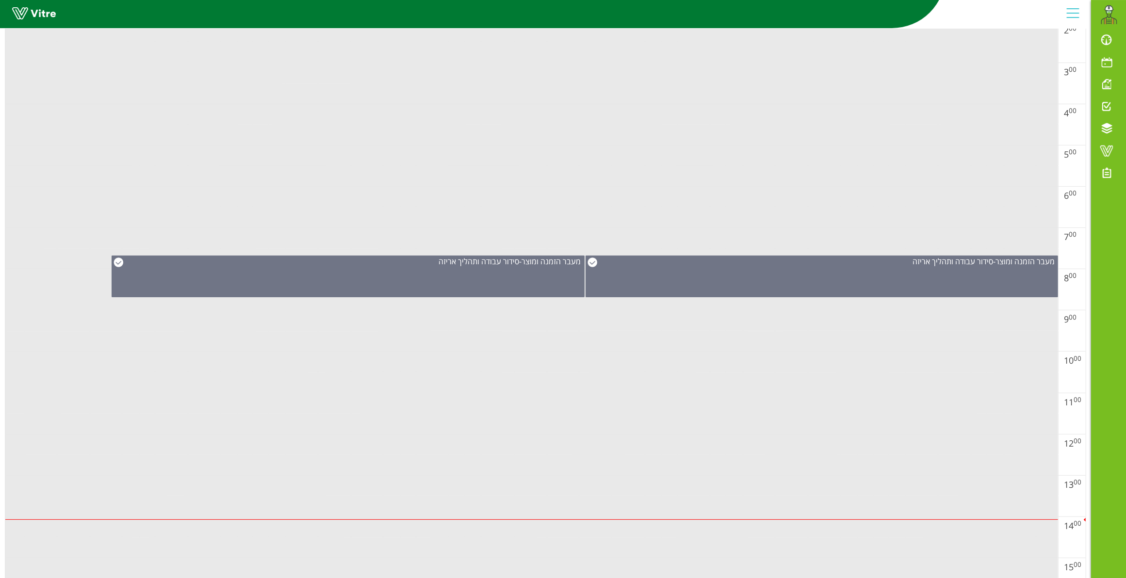
scroll to position [538, 0]
